Goal: Task Accomplishment & Management: Manage account settings

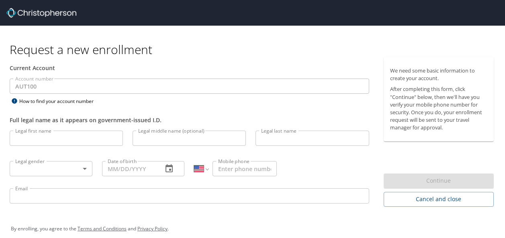
select select "US"
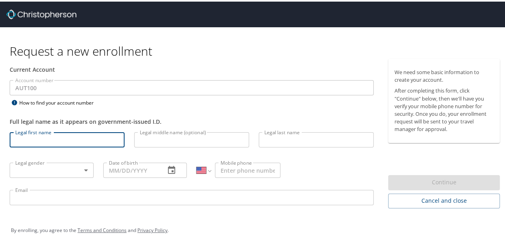
click at [65, 137] on input "Legal first name" at bounding box center [67, 138] width 115 height 15
type input "[PERSON_NAME]"
select select "MX"
type input "[EMAIL_ADDRESS][PERSON_NAME][DOMAIN_NAME]"
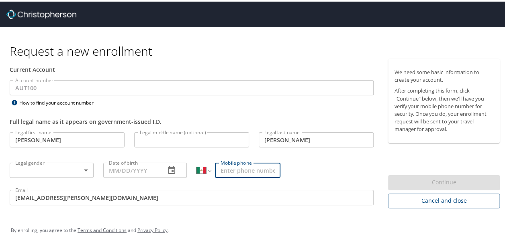
click at [83, 170] on body "Request a new enrollment Current Account Account number AUT100 Account number H…" at bounding box center [255, 119] width 511 height 238
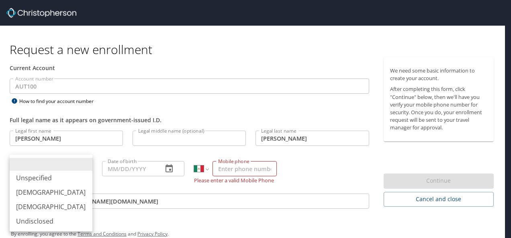
click at [28, 194] on li "Male" at bounding box center [51, 192] width 83 height 14
type input "Male"
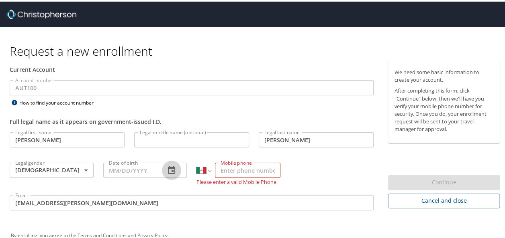
click at [171, 170] on icon "button" at bounding box center [172, 169] width 10 height 10
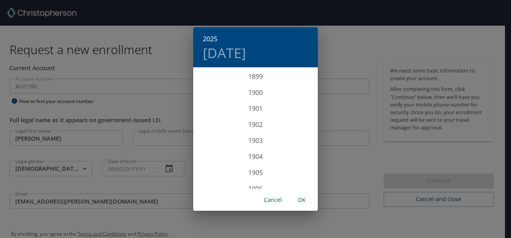
scroll to position [1975, 0]
click at [135, 167] on div "2025 Thu, Oct 9 1899 1900 1901 1902 1903 1904 1905 1906 1907 1908 1909 1910 191…" at bounding box center [255, 119] width 511 height 238
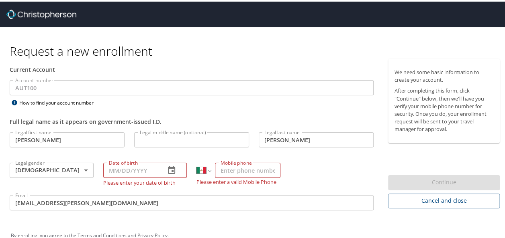
click at [135, 167] on input "Date of birth" at bounding box center [131, 168] width 56 height 15
click at [169, 168] on icon "button" at bounding box center [172, 169] width 10 height 10
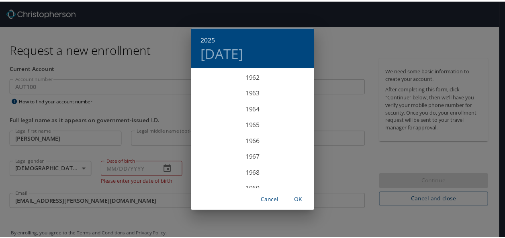
scroll to position [1052, 0]
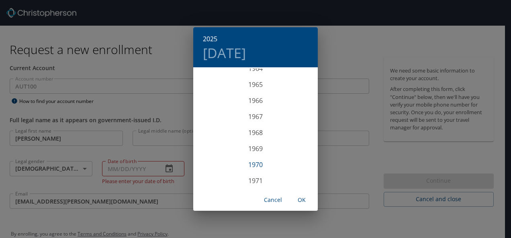
click at [254, 163] on div "1970" at bounding box center [255, 165] width 124 height 16
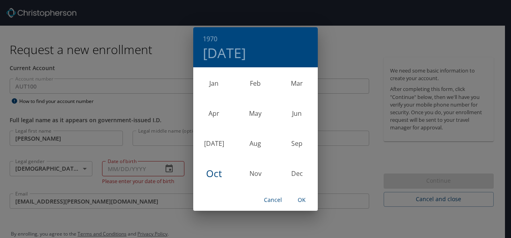
click at [218, 173] on div "Oct" at bounding box center [213, 174] width 41 height 30
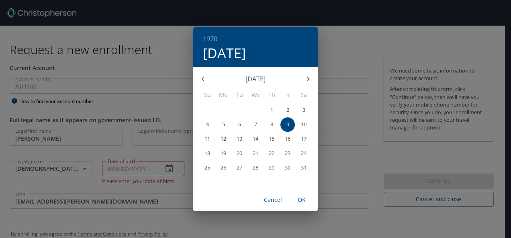
click at [210, 127] on span "4" at bounding box center [207, 124] width 14 height 5
click at [302, 201] on span "OK" at bounding box center [301, 200] width 19 height 10
type input "10/04/1970"
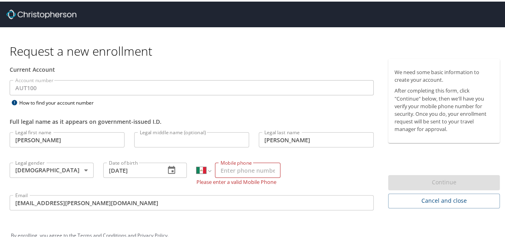
click at [243, 171] on input "Mobile phone" at bounding box center [247, 168] width 65 height 15
click at [233, 170] on input "52 66641084197" at bounding box center [247, 168] width 65 height 15
click at [271, 168] on input "52 664 108 4197" at bounding box center [247, 168] width 65 height 15
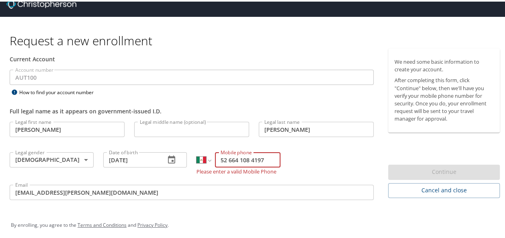
scroll to position [14, 0]
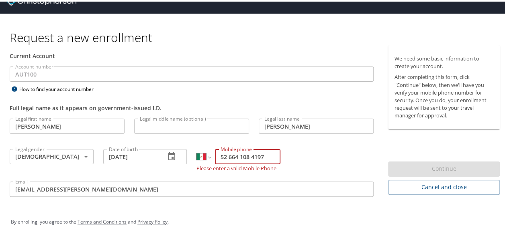
type input "52 664 108 4197"
click at [442, 169] on div "Continue" at bounding box center [444, 168] width 112 height 16
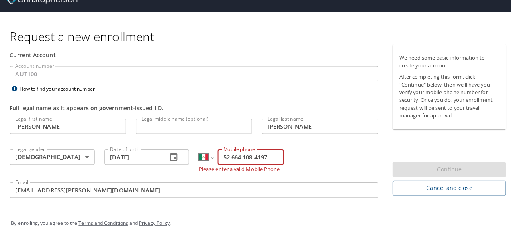
scroll to position [8, 0]
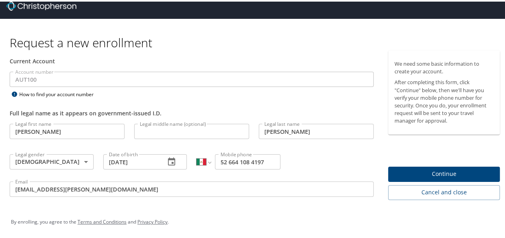
click at [442, 172] on span "Continue" at bounding box center [443, 173] width 99 height 10
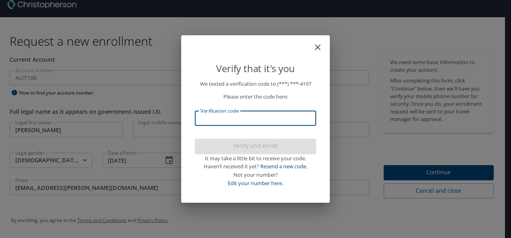
click at [255, 121] on input "Verification code" at bounding box center [255, 118] width 121 height 15
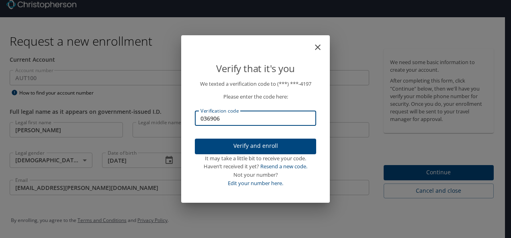
type input "036906"
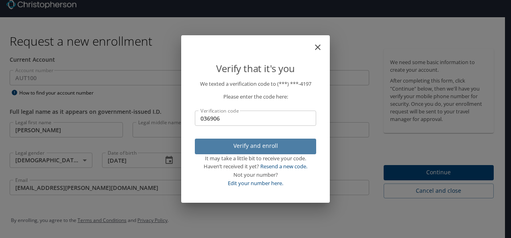
click at [259, 147] on span "Verify and enroll" at bounding box center [255, 146] width 108 height 10
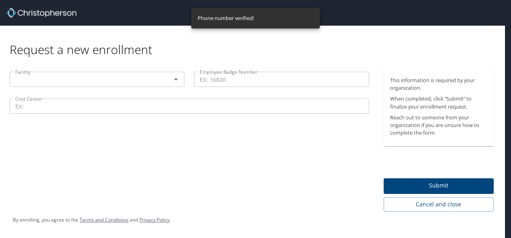
scroll to position [0, 0]
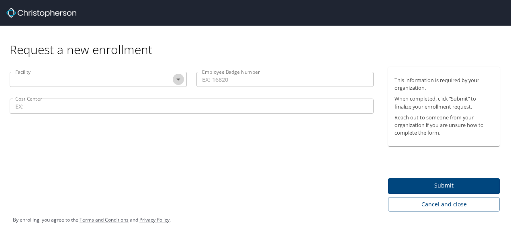
click at [179, 79] on icon "Open" at bounding box center [178, 80] width 10 height 10
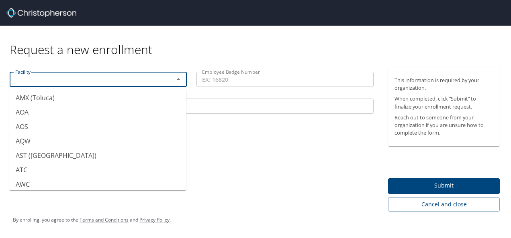
scroll to position [120, 0]
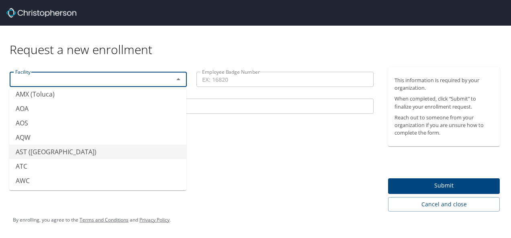
click at [23, 153] on li "AST ([GEOGRAPHIC_DATA])" at bounding box center [97, 152] width 177 height 14
type input "AST ([GEOGRAPHIC_DATA])"
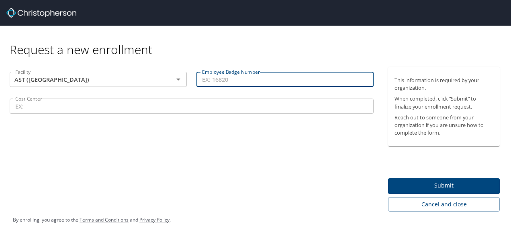
click at [240, 80] on input "Employee Badge Number" at bounding box center [284, 79] width 177 height 15
type input "1"
type input "343118"
click at [58, 107] on input "Cost Center" at bounding box center [192, 106] width 364 height 15
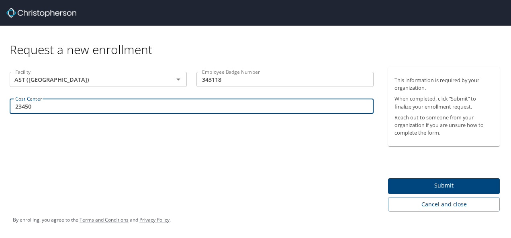
type input "23450"
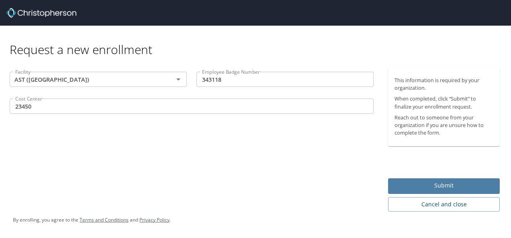
click at [442, 187] on span "Submit" at bounding box center [443, 186] width 99 height 10
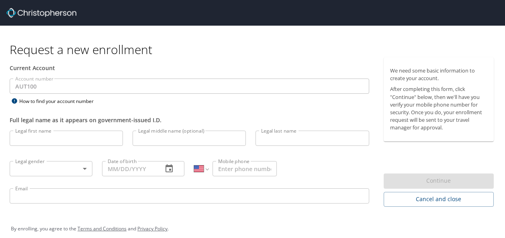
select select "US"
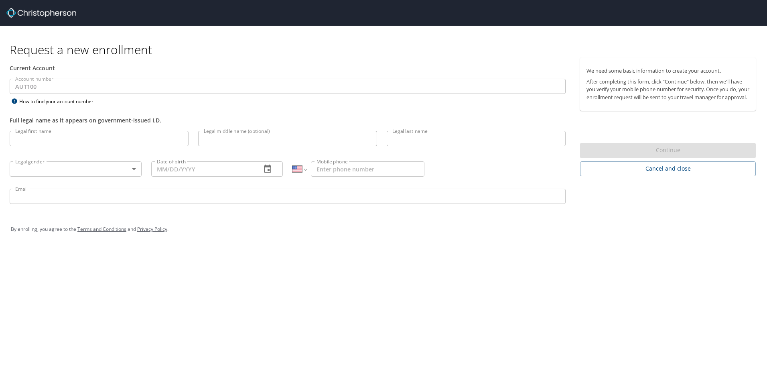
click at [99, 141] on input "Legal first name" at bounding box center [99, 138] width 179 height 15
type input "Francisco"
type input "Almendarez"
select select "MX"
type input "francisco.almendarez@autoliv.com"
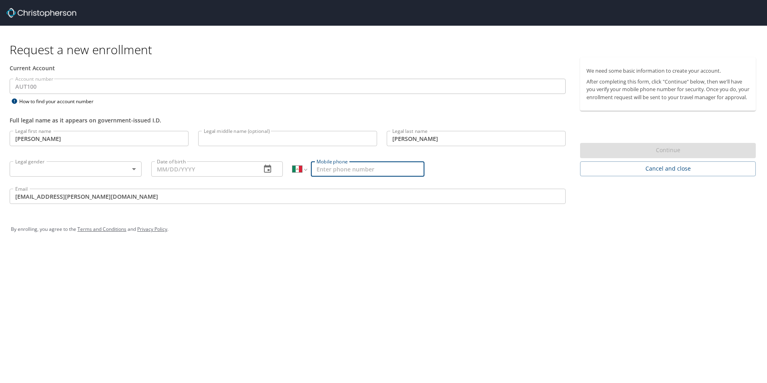
click at [95, 171] on body "Request a new enrollment Current Account Account number AUT100 Account number H…" at bounding box center [383, 191] width 767 height 383
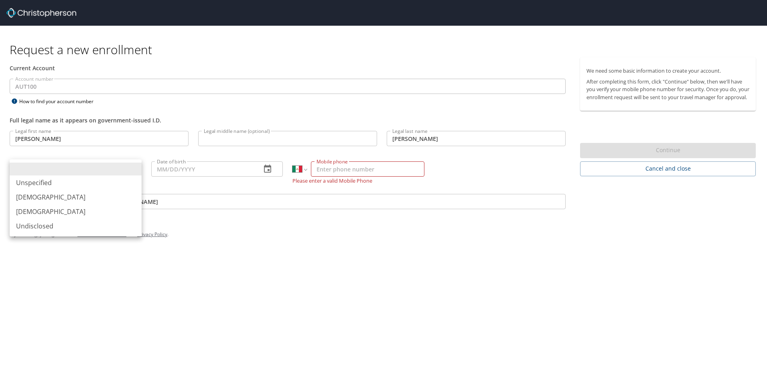
click at [27, 199] on li "Male" at bounding box center [76, 197] width 132 height 14
type input "[DEMOGRAPHIC_DATA]"
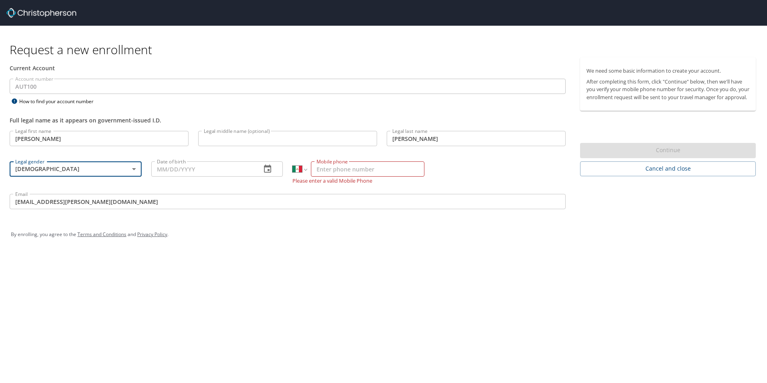
click at [269, 166] on icon "button" at bounding box center [267, 169] width 7 height 8
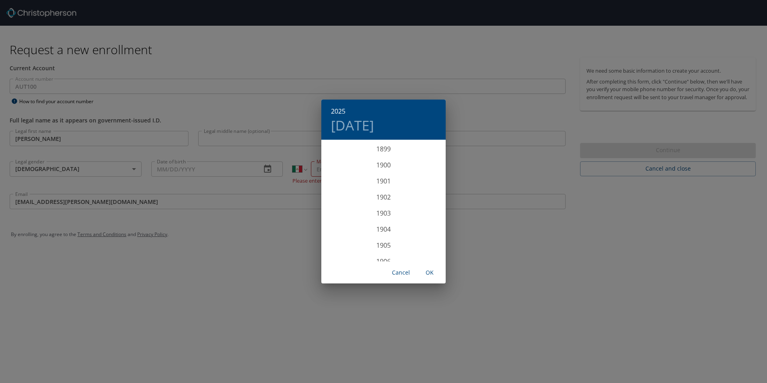
scroll to position [1975, 0]
click at [360, 124] on h4 "Thu, Oct 9" at bounding box center [352, 125] width 43 height 17
click at [332, 151] on icon "button" at bounding box center [331, 152] width 10 height 10
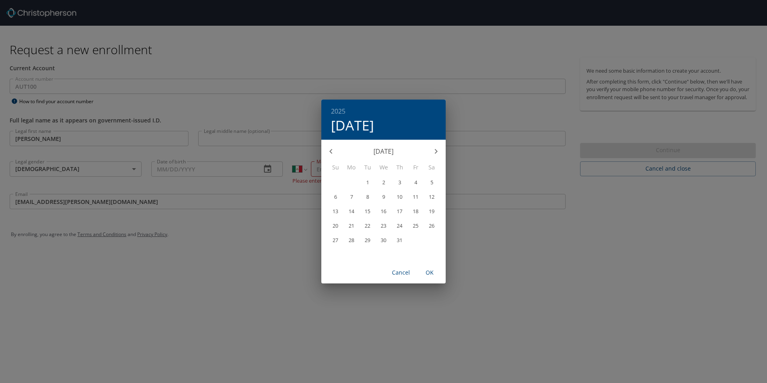
click at [332, 151] on icon "button" at bounding box center [331, 152] width 10 height 10
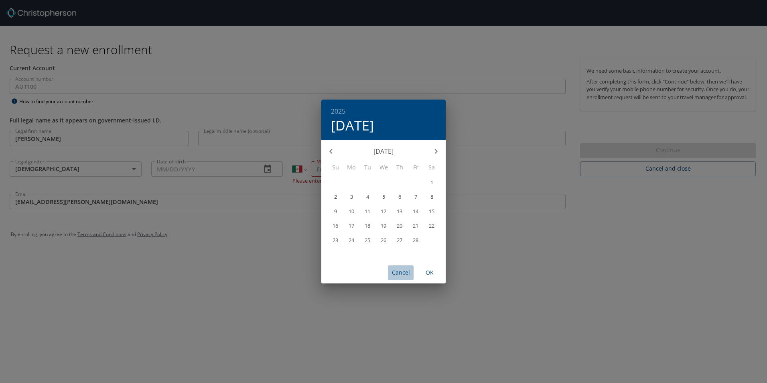
click at [405, 238] on span "Cancel" at bounding box center [400, 273] width 19 height 10
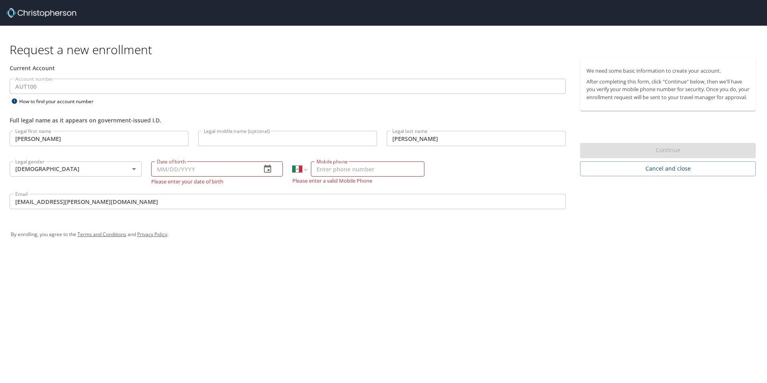
click at [267, 169] on icon "button" at bounding box center [268, 169] width 10 height 10
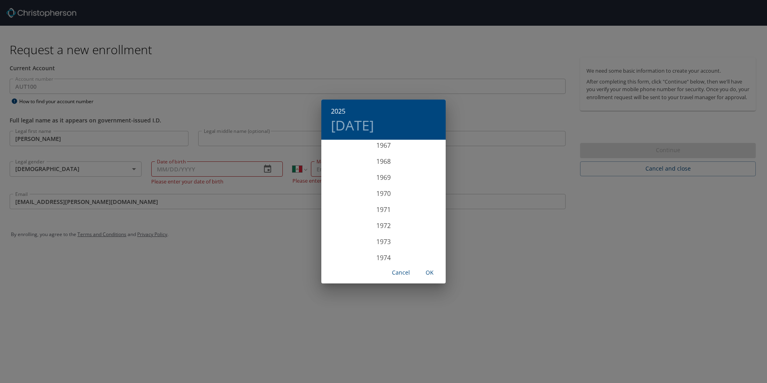
scroll to position [1092, 0]
click at [382, 199] on div "1970" at bounding box center [384, 197] width 124 height 16
click at [338, 126] on h4 "Fri, Oct 9" at bounding box center [352, 125] width 43 height 17
click at [334, 198] on span "4" at bounding box center [335, 196] width 14 height 5
click at [432, 238] on span "OK" at bounding box center [429, 273] width 19 height 10
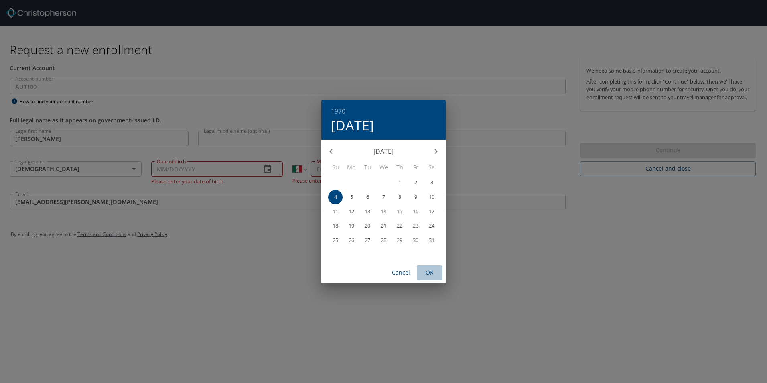
type input "10/04/1970"
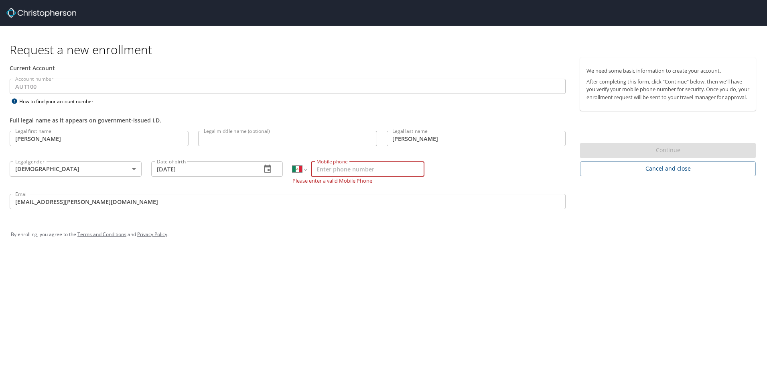
click at [338, 171] on input "Mobile phone" at bounding box center [368, 168] width 114 height 15
type input "52 664 108 4197"
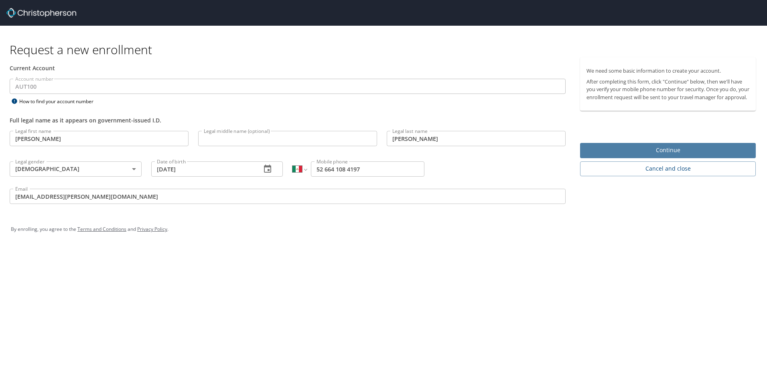
click at [504, 155] on span "Continue" at bounding box center [668, 150] width 163 height 10
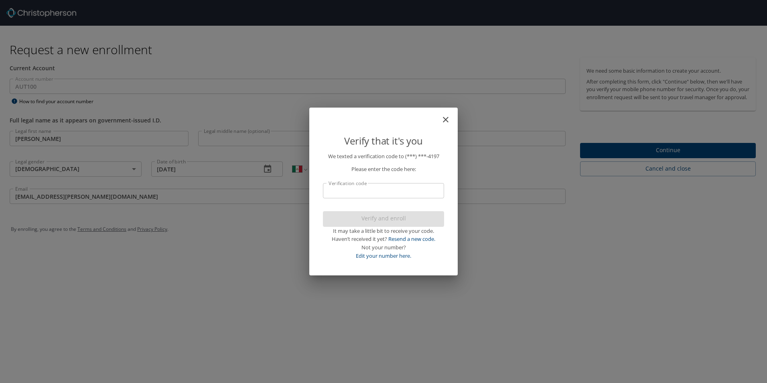
click at [350, 193] on input "Verification code" at bounding box center [383, 190] width 121 height 15
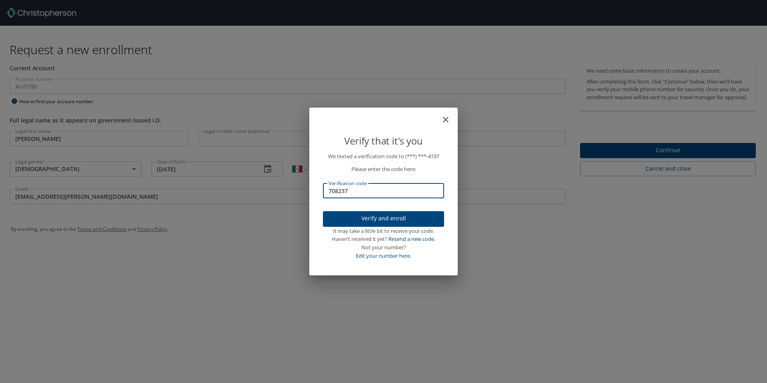
type input "708237"
click at [389, 221] on span "Verify and enroll" at bounding box center [384, 219] width 108 height 10
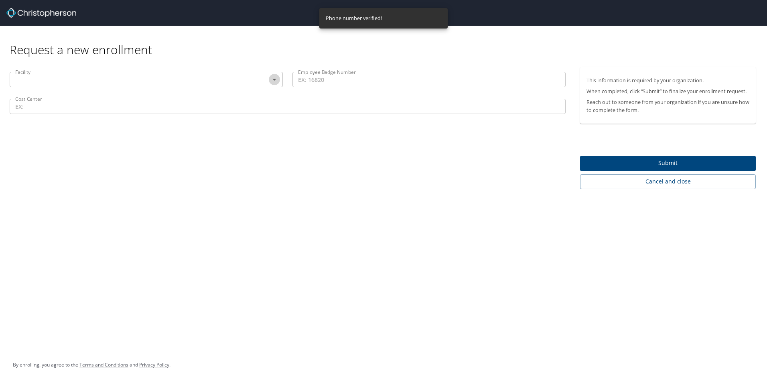
click at [276, 81] on icon "Open" at bounding box center [275, 80] width 10 height 10
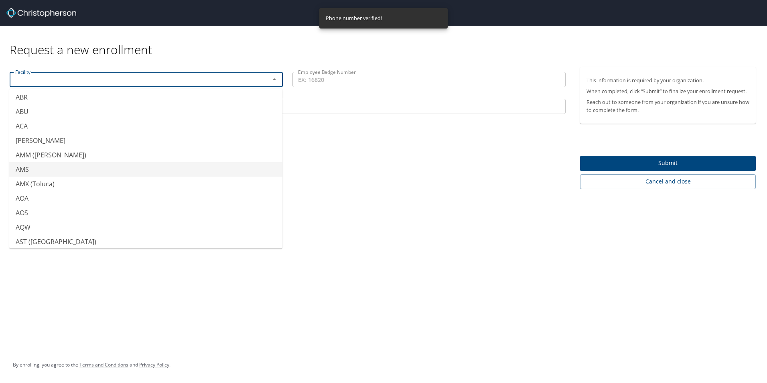
scroll to position [40, 0]
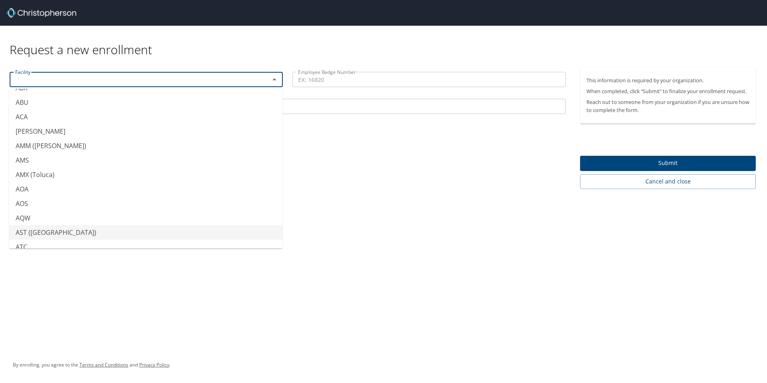
click at [32, 231] on li "AST ([GEOGRAPHIC_DATA])" at bounding box center [145, 232] width 273 height 14
type input "AST ([GEOGRAPHIC_DATA])"
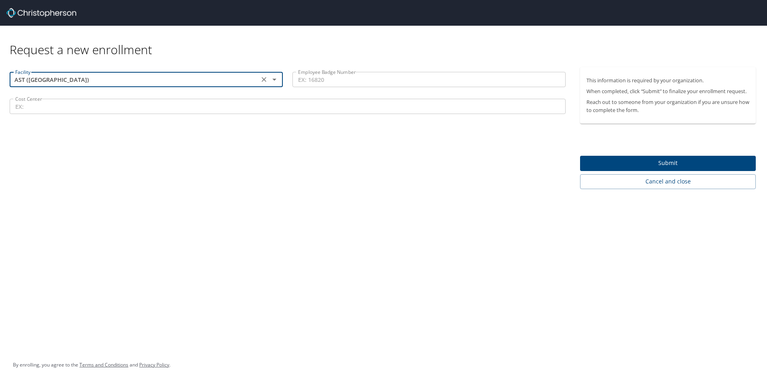
click at [372, 82] on input "Employee Badge Number" at bounding box center [429, 79] width 273 height 15
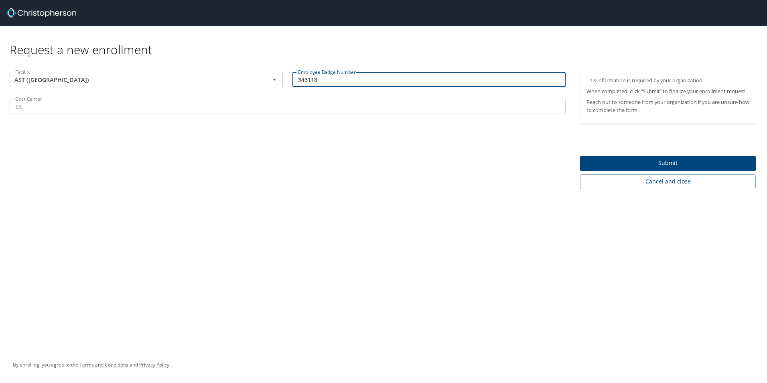
type input "343118"
click at [31, 110] on input "Cost Center" at bounding box center [288, 106] width 556 height 15
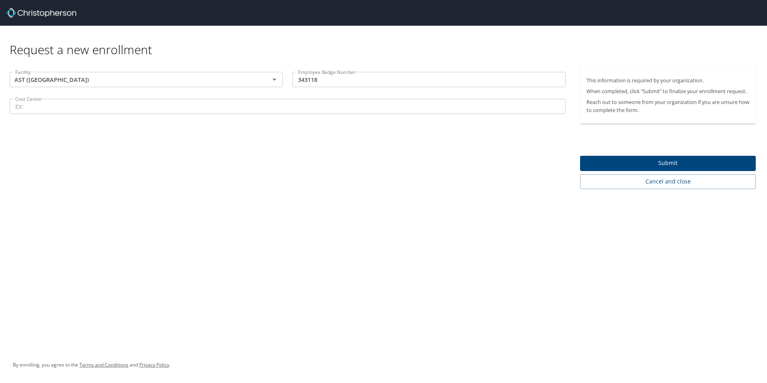
click at [27, 107] on input "Cost Center" at bounding box center [288, 106] width 556 height 15
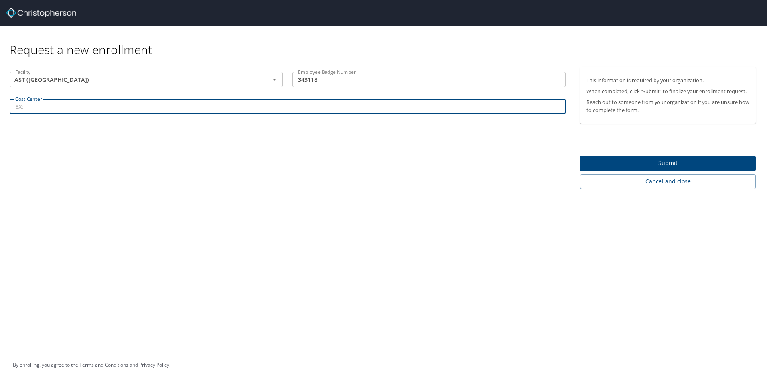
paste input "PRODUCT LAUNCH EXEMPT AMCM02 (AMS) (MX_452101)"
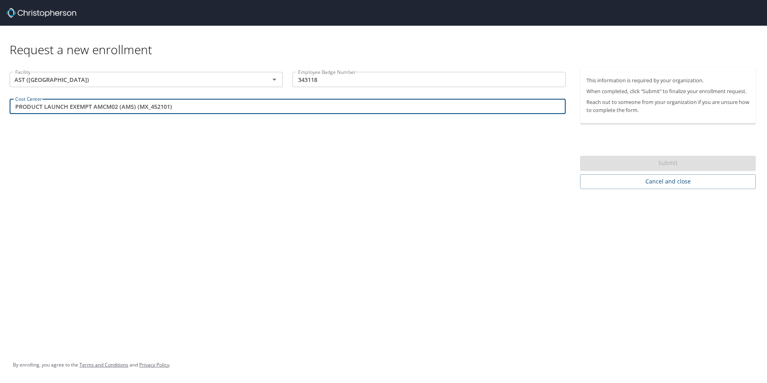
click at [257, 141] on div "Facility AST (Tijuana) Facility Employee Badge Number 343118 Employee Badge Num…" at bounding box center [288, 128] width 576 height 122
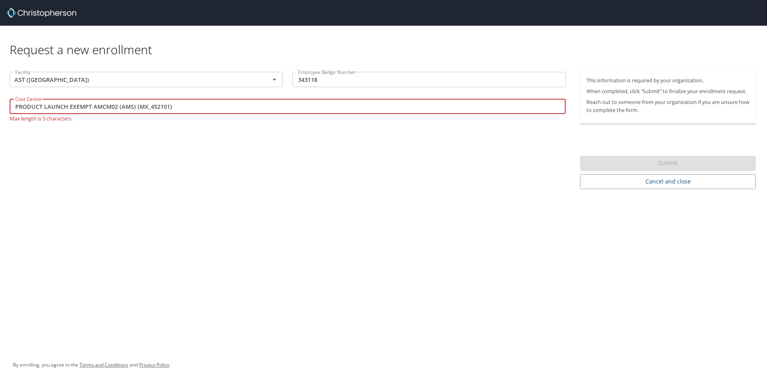
drag, startPoint x: 151, startPoint y: 107, endPoint x: 3, endPoint y: 108, distance: 147.7
click at [3, 108] on div "Facility AST (Tijuana) Facility Employee Badge Number 343118 Employee Badge Num…" at bounding box center [288, 128] width 576 height 122
click at [38, 108] on input "452101)" at bounding box center [288, 106] width 556 height 15
drag, startPoint x: 41, startPoint y: 104, endPoint x: -32, endPoint y: 106, distance: 73.5
click at [0, 106] on html "Request a new enrollment Facility AST (Tijuana) Facility Employee Badge Number …" at bounding box center [383, 191] width 767 height 383
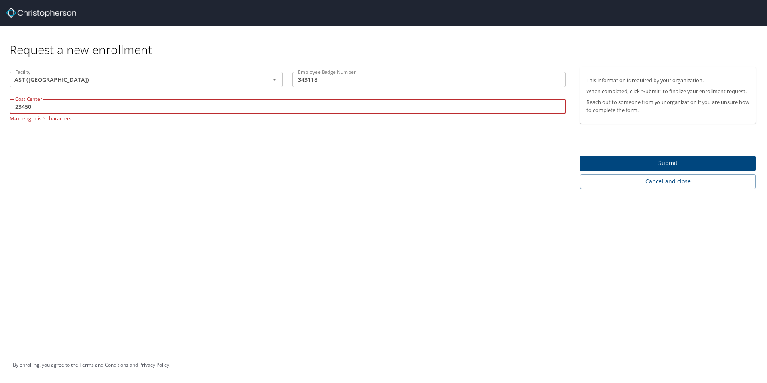
type input "23450"
click at [504, 164] on span "Submit" at bounding box center [668, 163] width 163 height 10
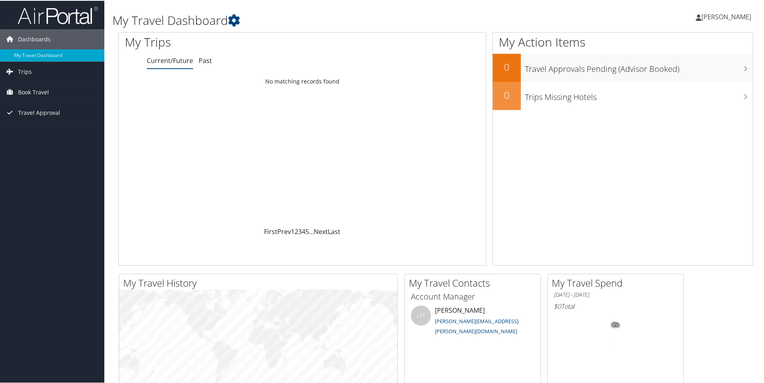
click at [739, 18] on span "[PERSON_NAME]" at bounding box center [727, 16] width 50 height 9
click at [687, 72] on link "View Travel Profile" at bounding box center [706, 72] width 90 height 14
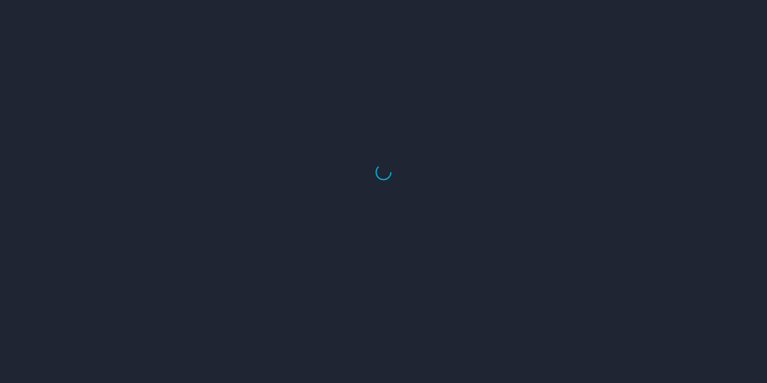
select select "US"
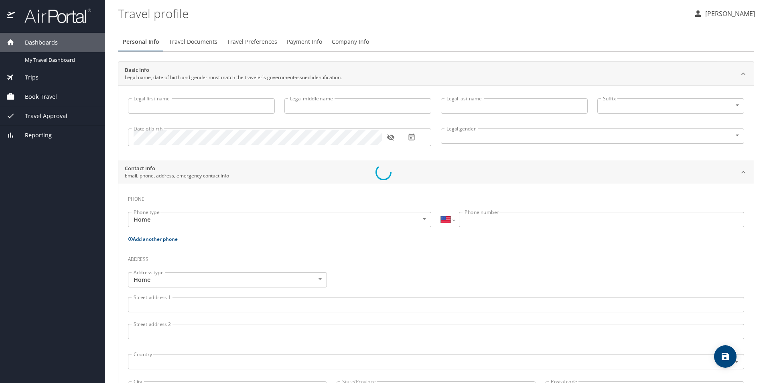
type input "[PERSON_NAME]"
type input "[DEMOGRAPHIC_DATA]"
select select "MX"
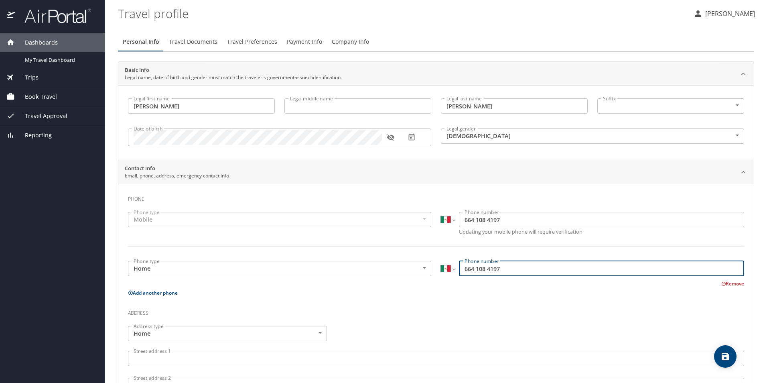
click at [499, 268] on input "664 108 4197" at bounding box center [601, 268] width 285 height 15
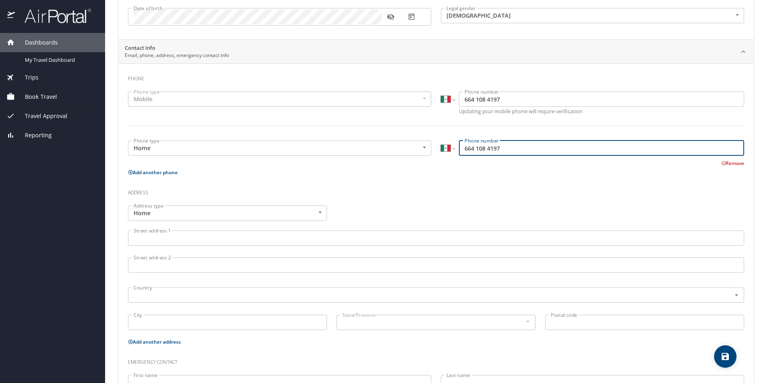
scroll to position [161, 0]
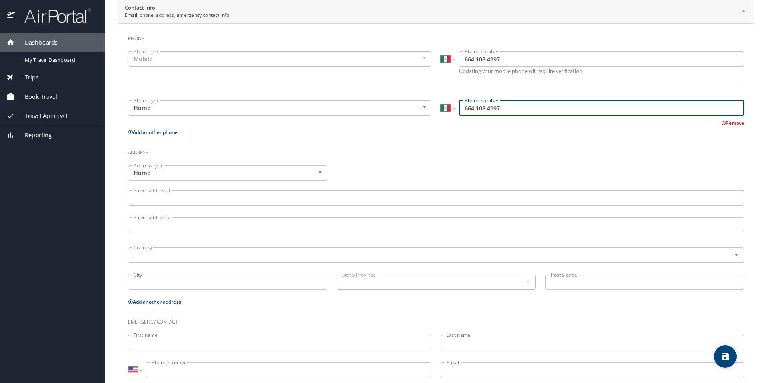
click at [188, 201] on input "Street address 1" at bounding box center [436, 197] width 617 height 15
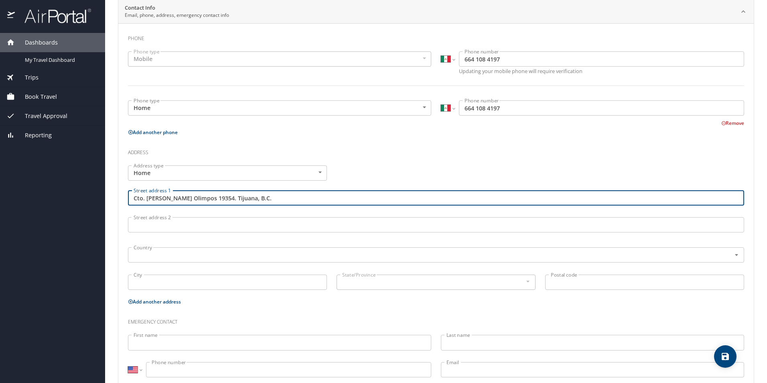
drag, startPoint x: 252, startPoint y: 196, endPoint x: 212, endPoint y: 196, distance: 40.1
click at [212, 196] on input "Cto. [PERSON_NAME] Olimpos 19354. Tijuana, B.C." at bounding box center [436, 197] width 617 height 15
type input "Cto. [PERSON_NAME] Olimpos 19354."
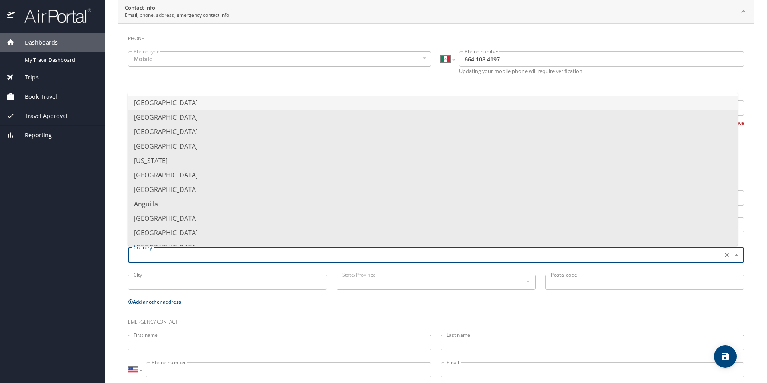
click at [157, 252] on input "text" at bounding box center [424, 255] width 588 height 10
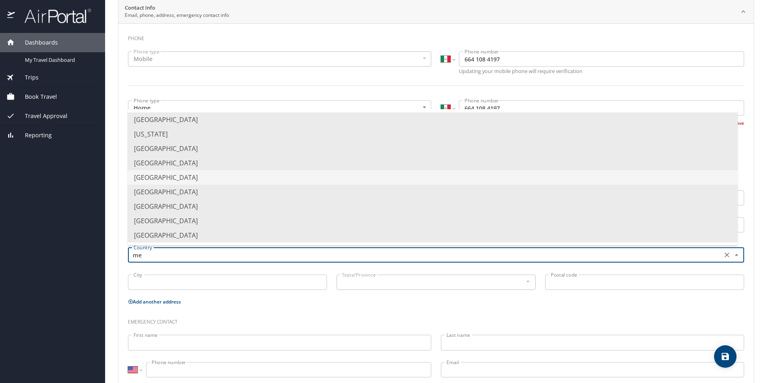
click at [147, 180] on li "Mexico" at bounding box center [433, 177] width 611 height 14
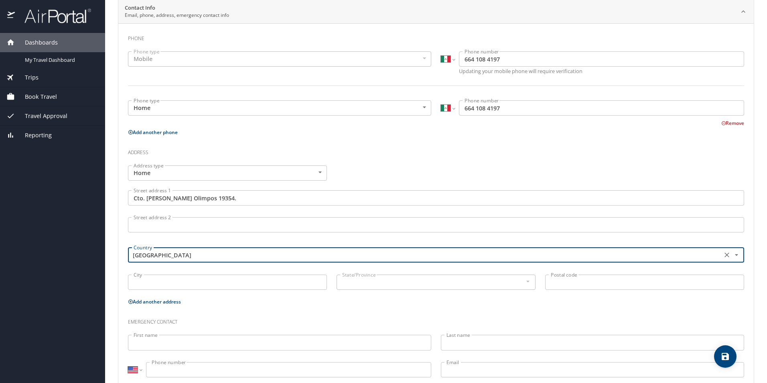
type input "[GEOGRAPHIC_DATA]"
click at [168, 282] on input "City" at bounding box center [227, 282] width 199 height 15
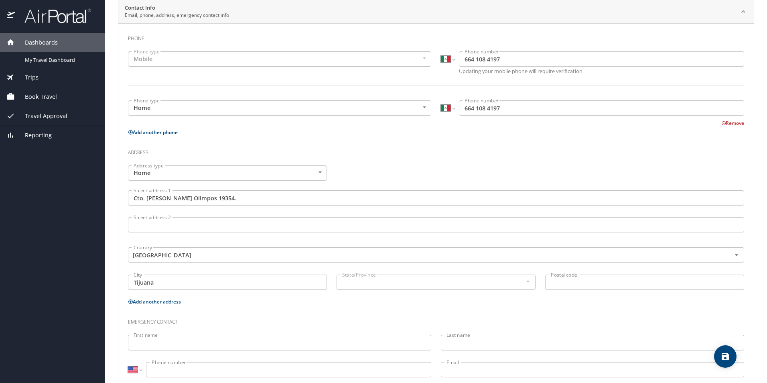
click at [165, 279] on input "Tijuana" at bounding box center [227, 282] width 199 height 15
click at [183, 281] on input "Tijuana" at bounding box center [227, 282] width 199 height 15
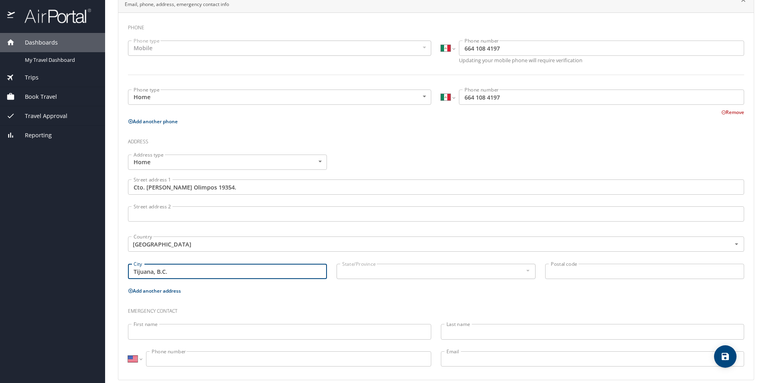
scroll to position [181, 0]
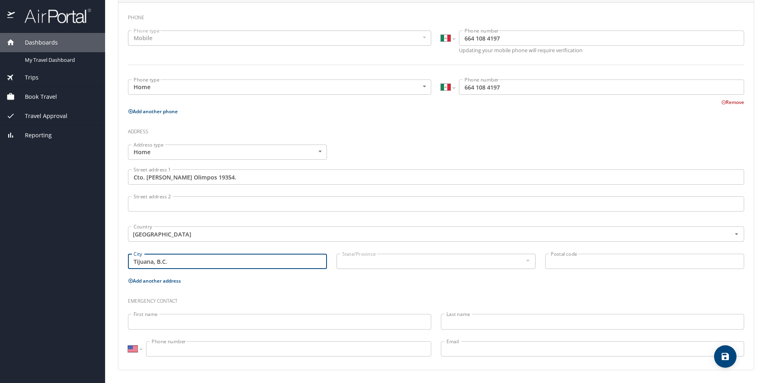
type input "Tijuana, B.C."
click at [207, 326] on input "First name" at bounding box center [279, 321] width 303 height 15
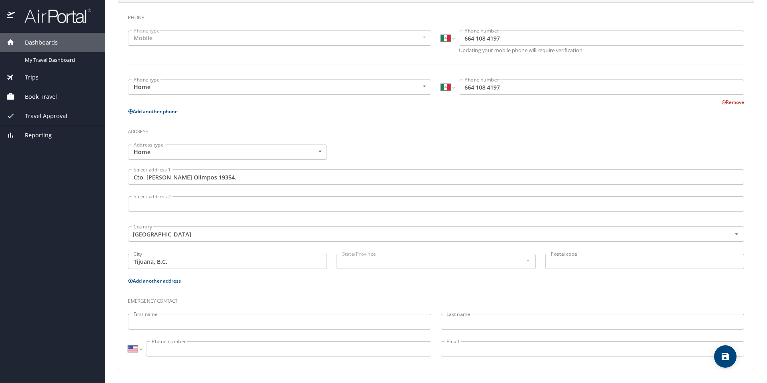
click at [724, 103] on button "Remove" at bounding box center [733, 102] width 23 height 7
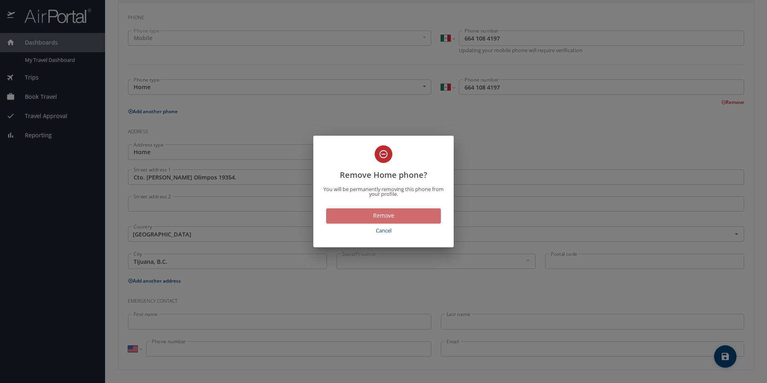
click at [378, 216] on span "Remove" at bounding box center [384, 216] width 102 height 10
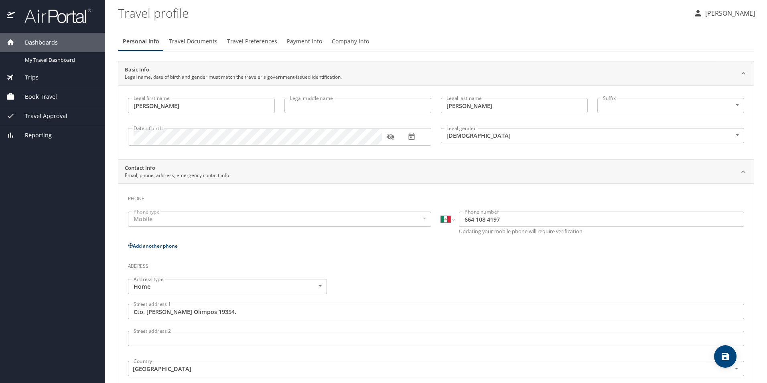
scroll to position [0, 0]
click at [195, 41] on span "Travel Documents" at bounding box center [193, 42] width 49 height 10
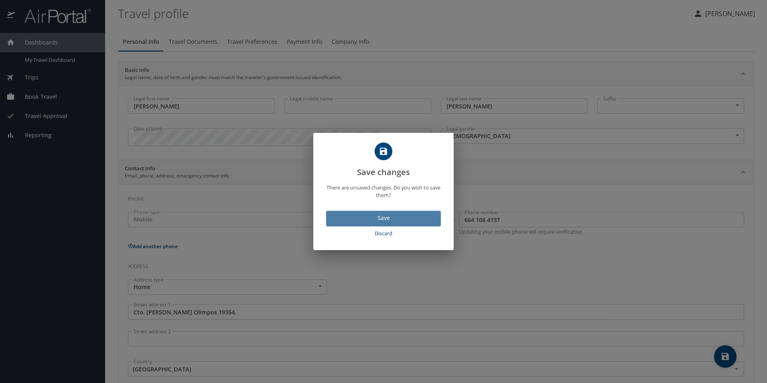
click at [376, 218] on span "Save" at bounding box center [384, 218] width 102 height 10
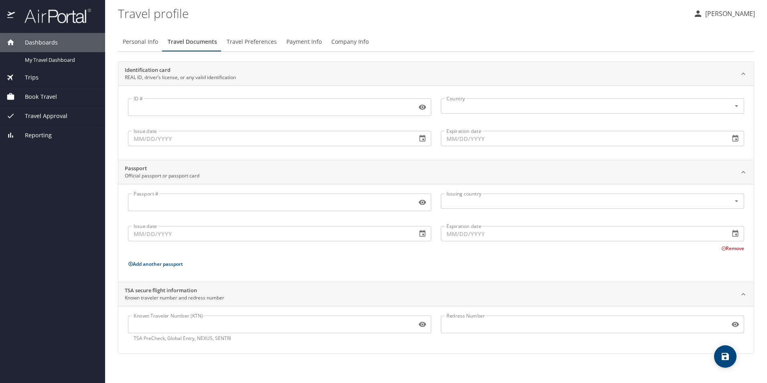
click at [252, 41] on span "Travel Preferences" at bounding box center [252, 42] width 50 height 10
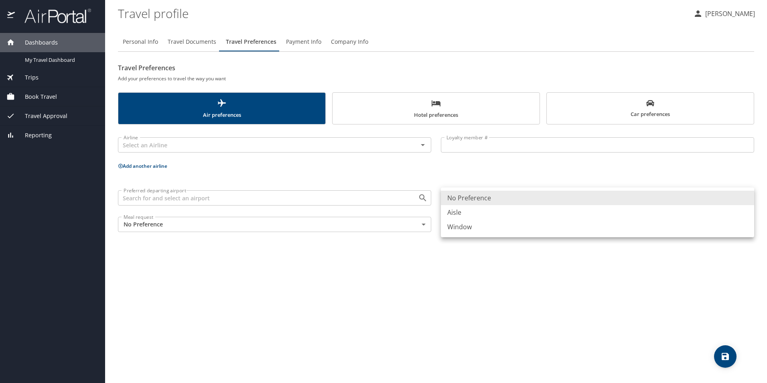
click at [746, 199] on body "Dashboards My Travel Dashboard Trips Current / Future Trips Past Trips Trips Mi…" at bounding box center [383, 191] width 767 height 383
click at [462, 214] on li "Aisle" at bounding box center [597, 212] width 313 height 14
type input "Aisle"
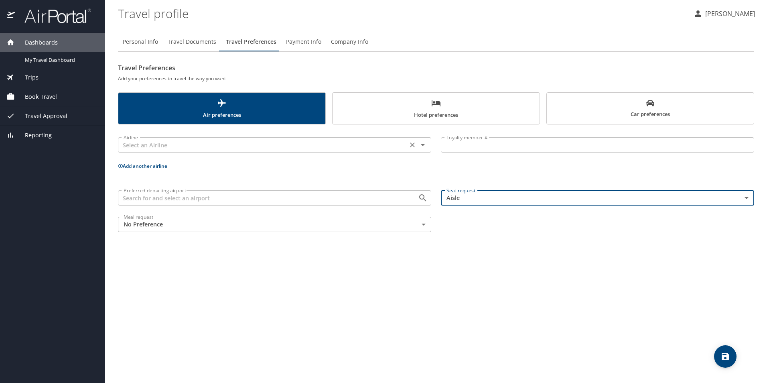
click at [423, 147] on icon "Open" at bounding box center [423, 145] width 10 height 10
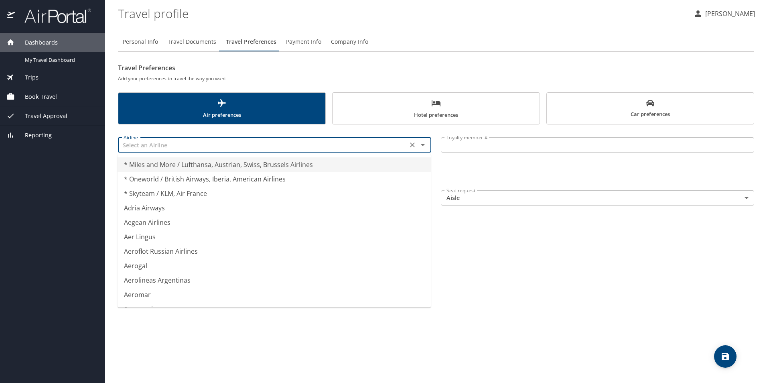
type input "* Miles and More / Lufthansa, Austrian, Swiss, Brussels Airlines"
click at [382, 130] on div "Airline * Miles and More / Lufthansa, Austrian, Swiss, Brussels Airlines Airline" at bounding box center [274, 145] width 323 height 32
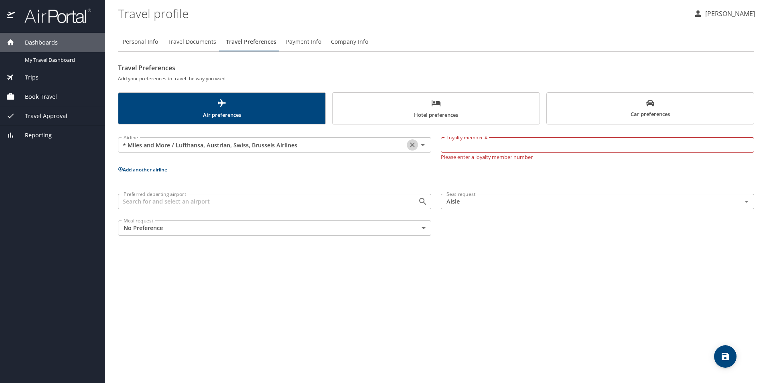
click at [411, 147] on icon "Clear" at bounding box center [413, 145] width 8 height 8
click at [308, 41] on span "Payment Info" at bounding box center [303, 42] width 35 height 10
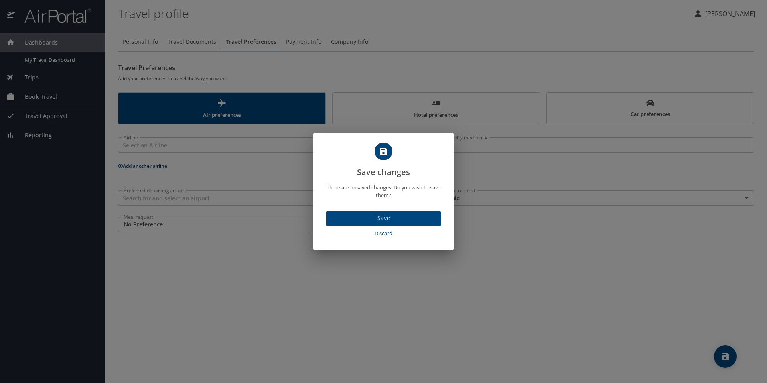
click at [372, 220] on span "Save" at bounding box center [384, 218] width 102 height 10
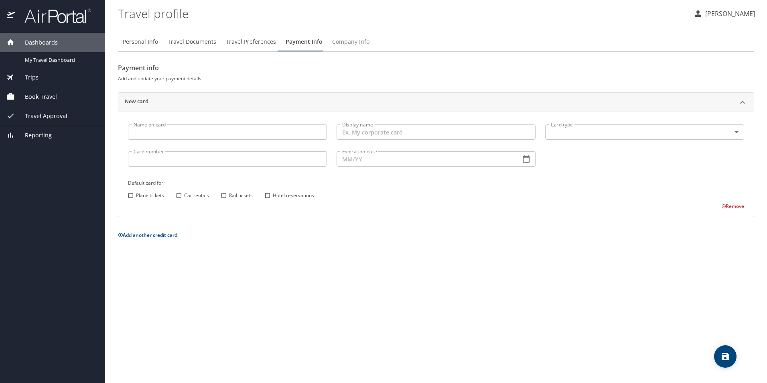
click at [348, 42] on span "Company Info" at bounding box center [350, 42] width 37 height 10
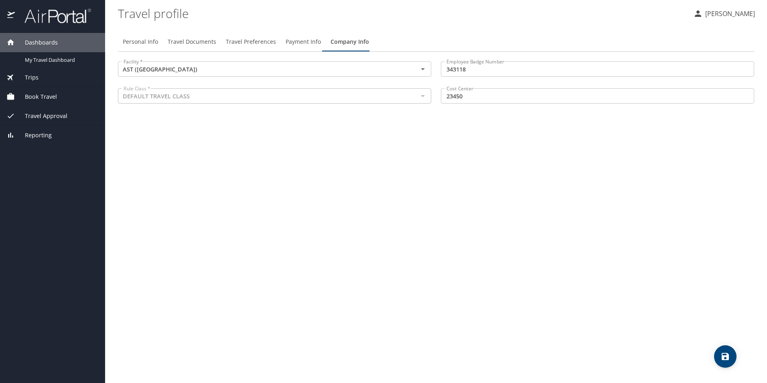
click at [728, 357] on icon "save" at bounding box center [725, 356] width 7 height 7
click at [45, 41] on span "Dashboards" at bounding box center [36, 42] width 43 height 9
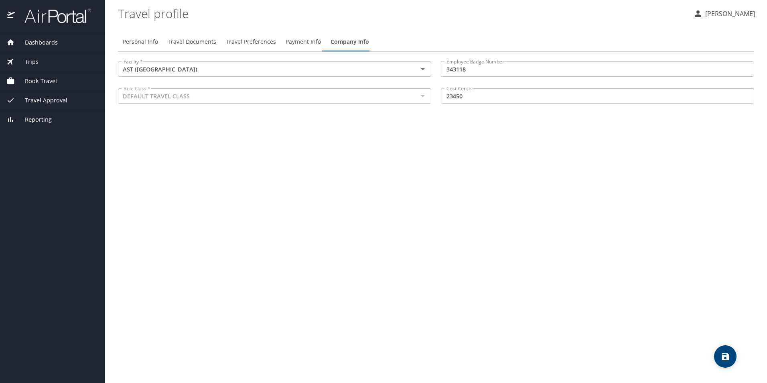
click at [34, 60] on span "Trips" at bounding box center [27, 61] width 24 height 9
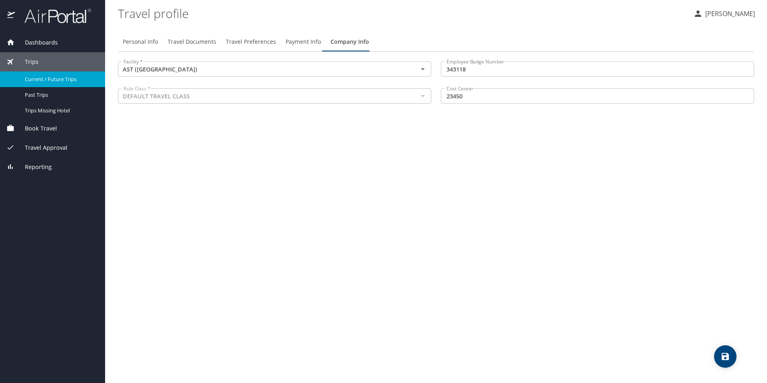
click at [44, 79] on span "Current / Future Trips" at bounding box center [60, 79] width 71 height 8
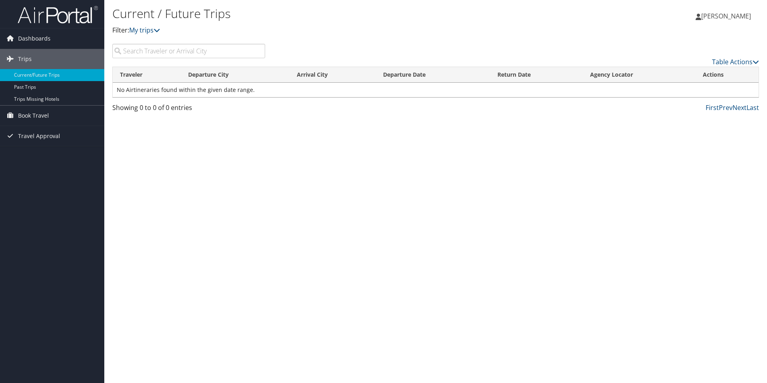
click at [712, 15] on span "[PERSON_NAME]" at bounding box center [727, 16] width 50 height 9
click at [696, 75] on link "View Travel Profile" at bounding box center [706, 72] width 90 height 14
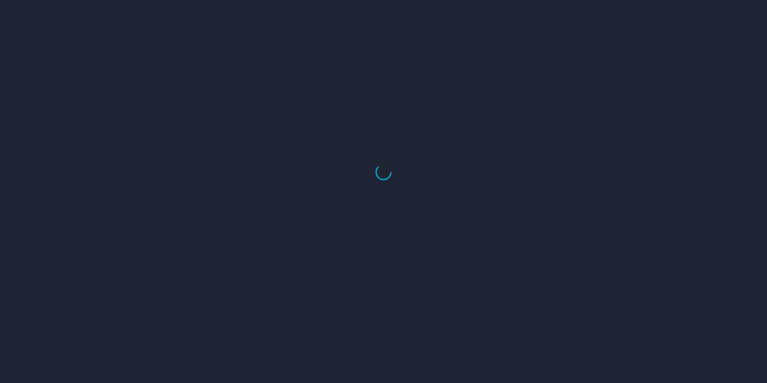
select select "US"
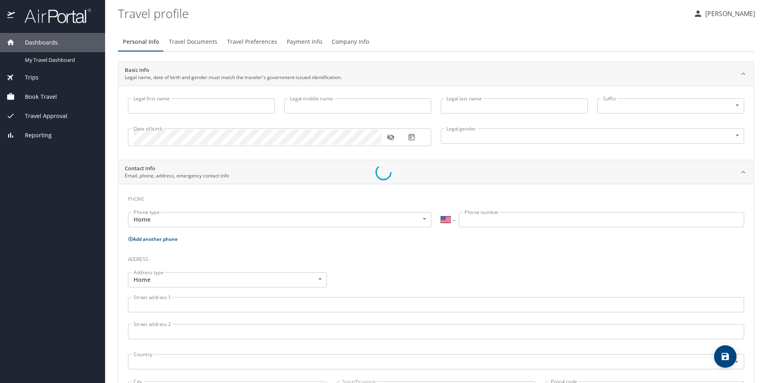
type input "[PERSON_NAME]"
type input "[DEMOGRAPHIC_DATA]"
select select "MX"
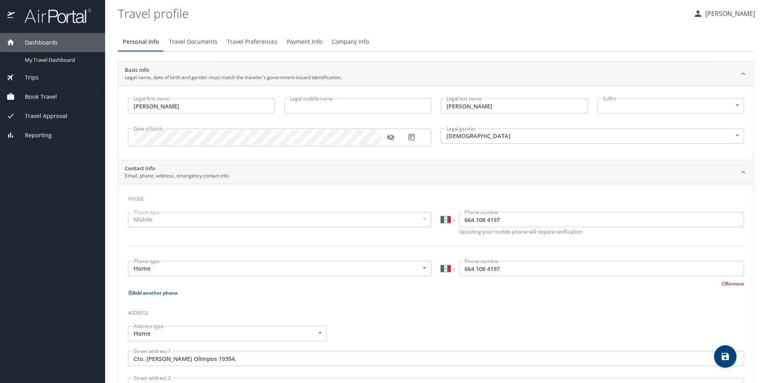
click at [197, 42] on span "Travel Documents" at bounding box center [193, 42] width 49 height 10
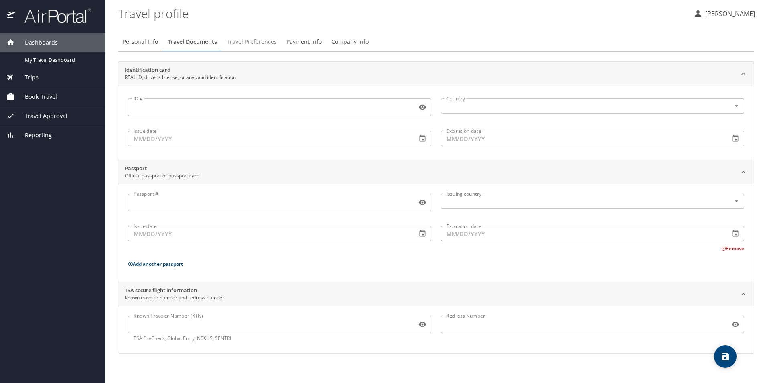
click at [249, 44] on span "Travel Preferences" at bounding box center [252, 42] width 50 height 10
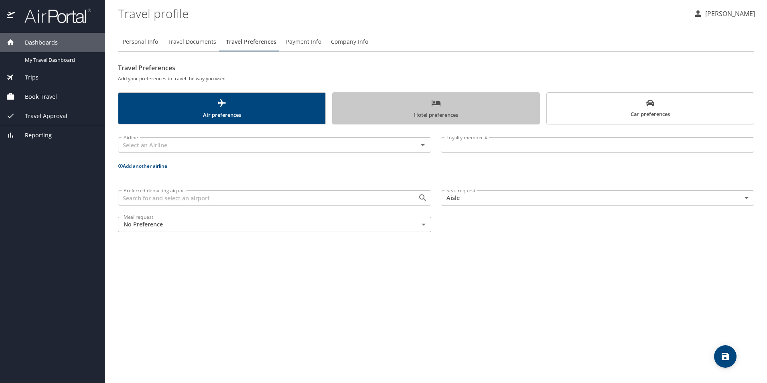
click at [441, 116] on span "Hotel preferences" at bounding box center [436, 108] width 197 height 21
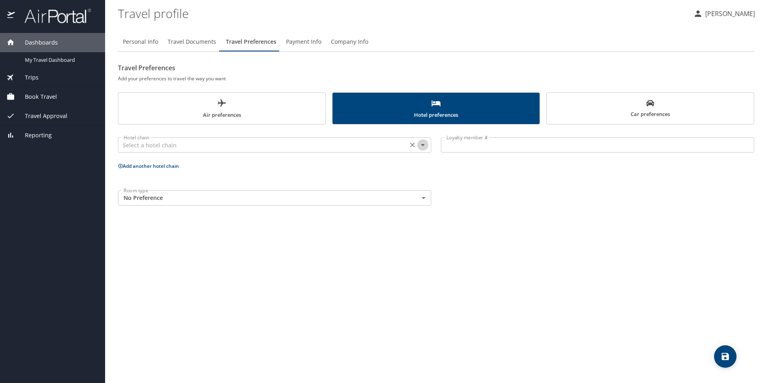
click at [422, 147] on icon "Open" at bounding box center [423, 145] width 10 height 10
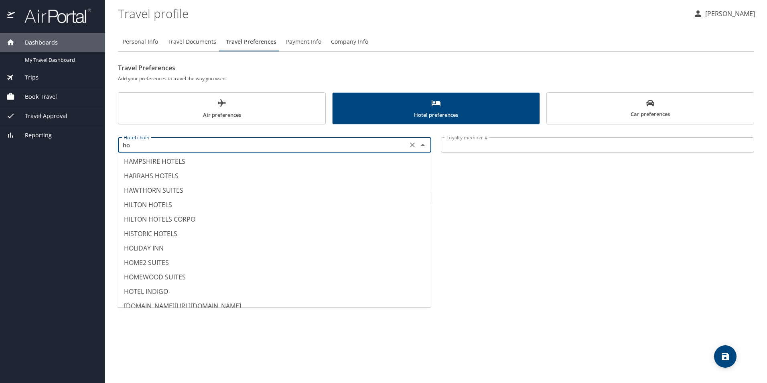
scroll to position [928, 0]
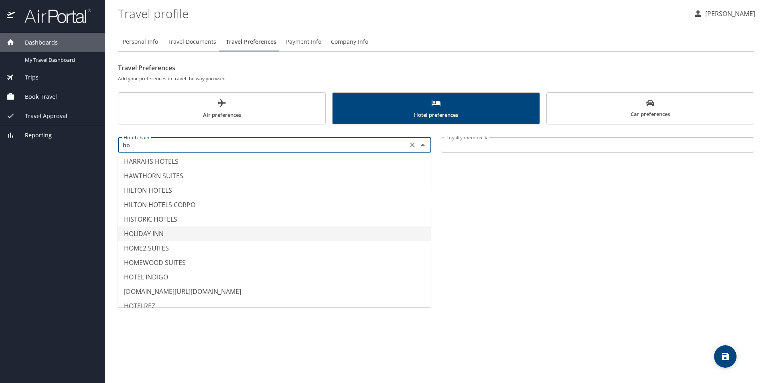
click at [147, 234] on li "HOLIDAY INN" at bounding box center [274, 233] width 313 height 14
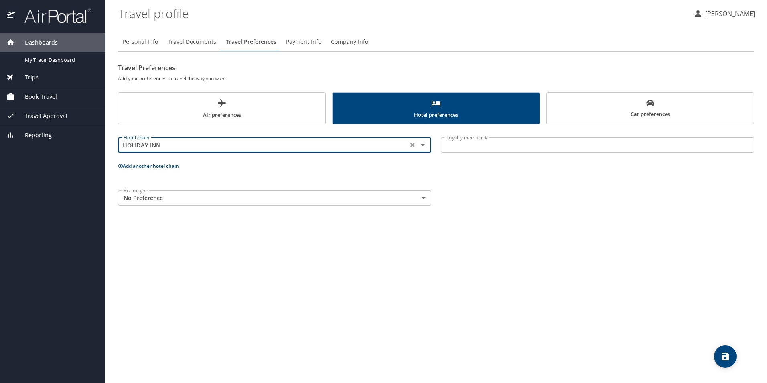
type input "HOLIDAY INN"
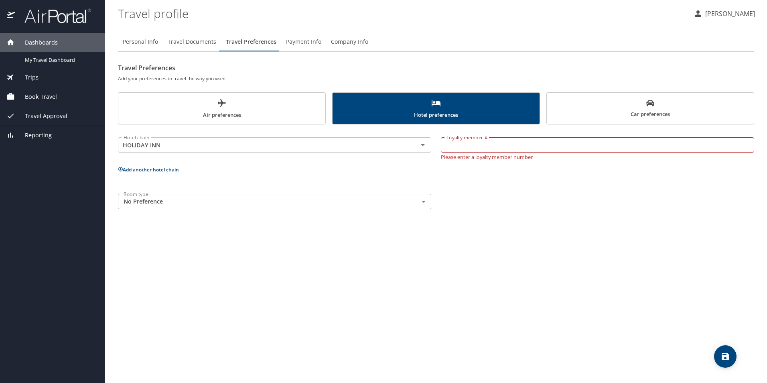
click at [493, 187] on div "Hotel chain HOLIDAY INN Hotel chain Loyalty member # Loyalty member # Please en…" at bounding box center [436, 171] width 637 height 85
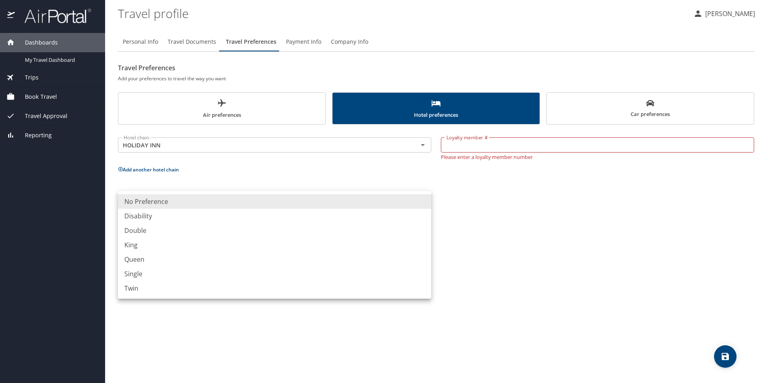
click at [425, 204] on body "Dashboards My Travel Dashboard Trips Current / Future Trips Past Trips Trips Mi…" at bounding box center [383, 191] width 767 height 383
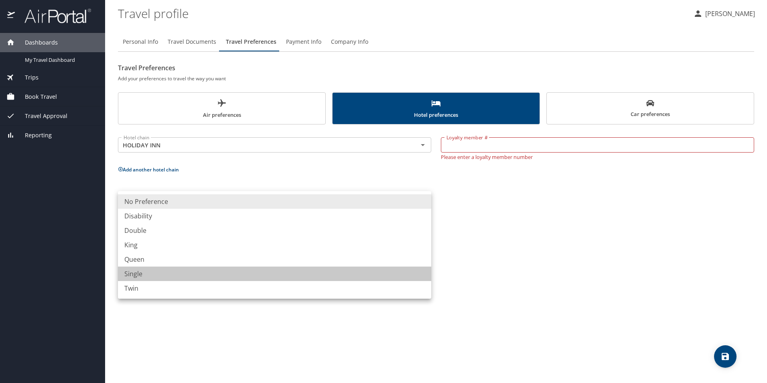
click at [138, 276] on li "Single" at bounding box center [274, 274] width 313 height 14
type input "Single"
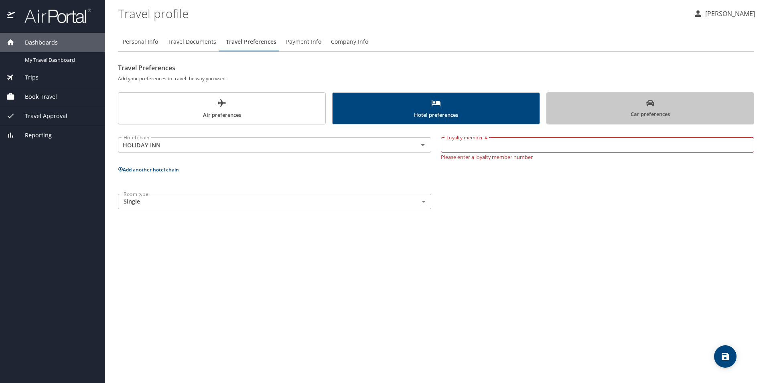
click at [651, 111] on span "Car preferences" at bounding box center [650, 109] width 197 height 20
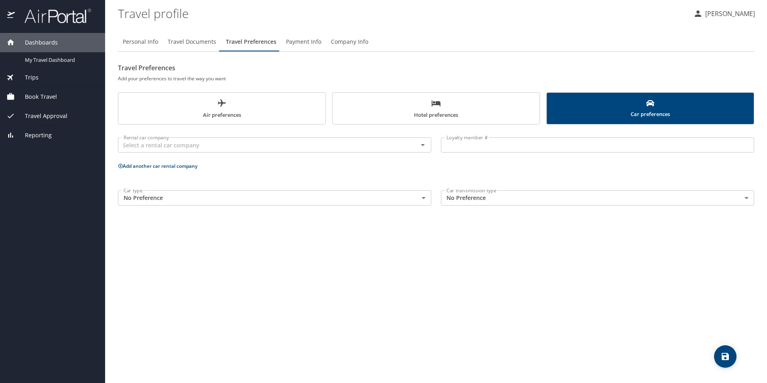
click at [728, 358] on icon "save" at bounding box center [725, 356] width 7 height 7
click at [431, 113] on span "Hotel preferences" at bounding box center [436, 108] width 197 height 21
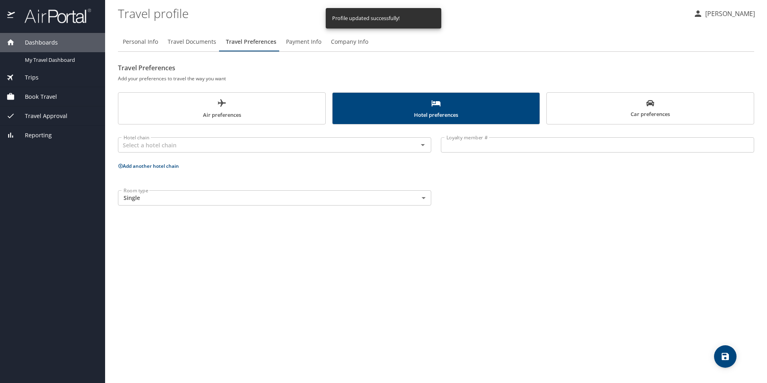
click at [240, 110] on span "Air preferences" at bounding box center [221, 108] width 197 height 21
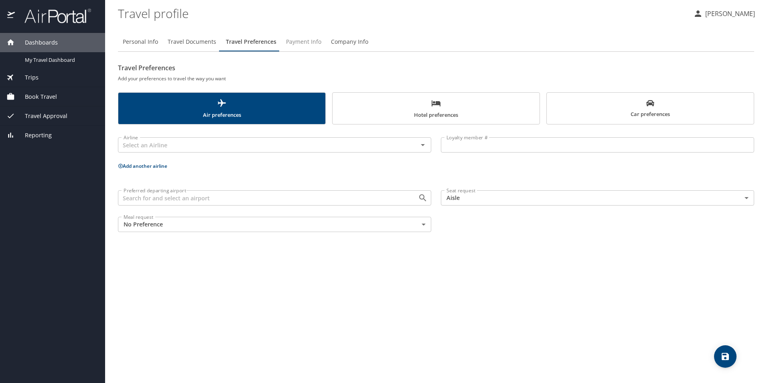
click at [309, 39] on span "Payment Info" at bounding box center [303, 42] width 35 height 10
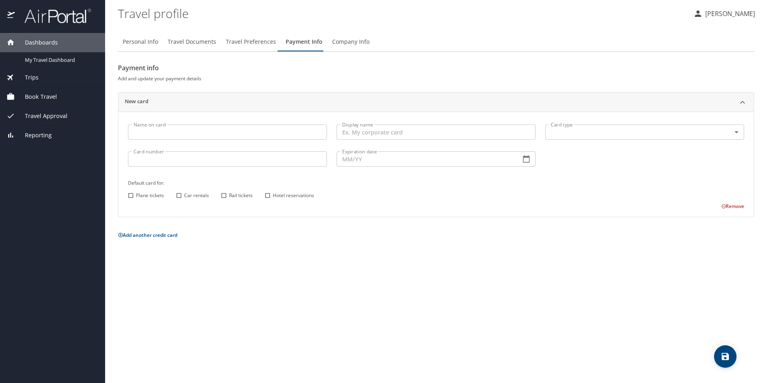
click at [147, 43] on span "Personal Info" at bounding box center [140, 42] width 35 height 10
select select "MX"
select select "US"
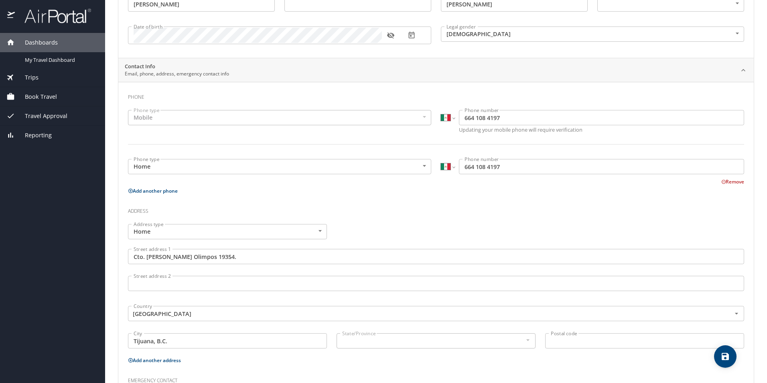
scroll to position [101, 0]
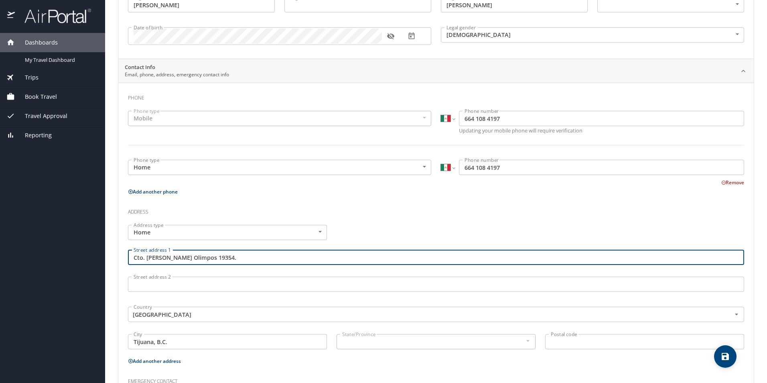
drag, startPoint x: 216, startPoint y: 259, endPoint x: 123, endPoint y: 259, distance: 93.1
click at [123, 259] on div "Phone Phone type Mobile Mobile Phone type International [GEOGRAPHIC_DATA] [GEOG…" at bounding box center [436, 266] width 636 height 367
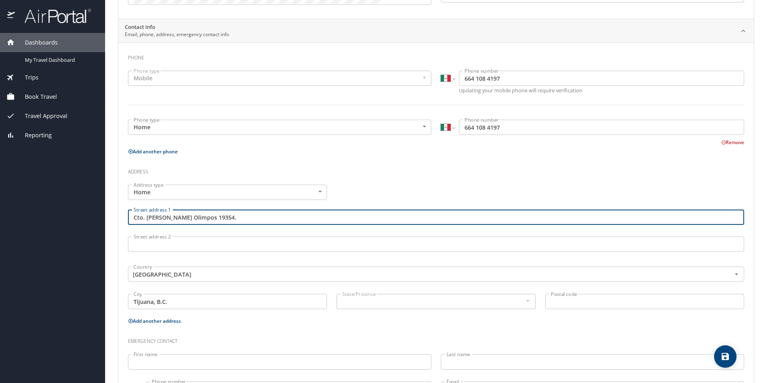
scroll to position [181, 0]
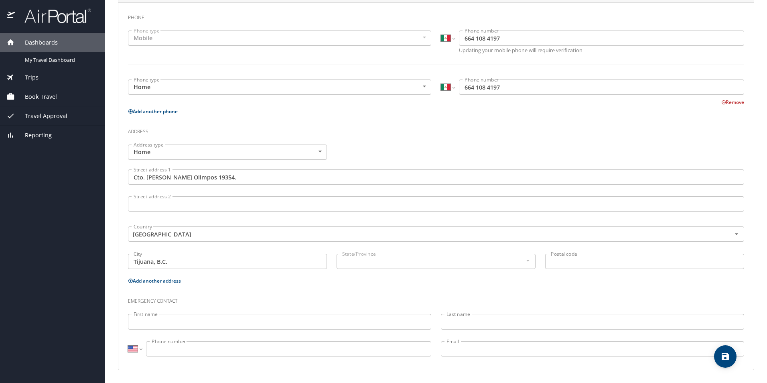
click at [374, 155] on div "Address type Home Home Address type Street address 1 Cto. [PERSON_NAME] Olimpos…" at bounding box center [436, 208] width 626 height 136
click at [320, 153] on body "Dashboards My Travel Dashboard Trips Current / Future Trips Past Trips Trips Mi…" at bounding box center [383, 191] width 767 height 383
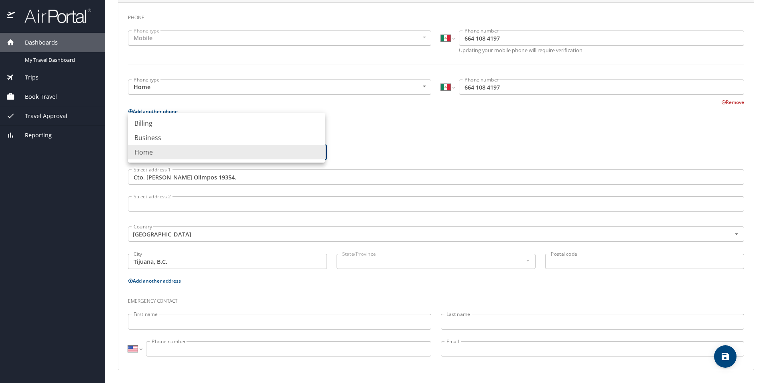
click at [370, 153] on div at bounding box center [383, 191] width 767 height 383
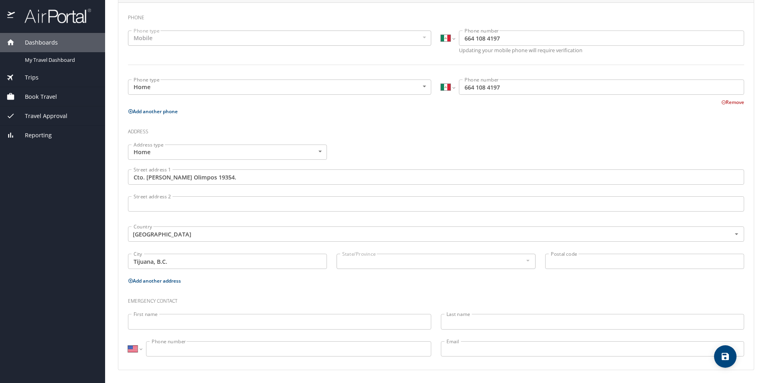
click at [589, 263] on input "Postal code" at bounding box center [644, 261] width 199 height 15
click at [318, 152] on body "Dashboards My Travel Dashboard Trips Current / Future Trips Past Trips Trips Mi…" at bounding box center [383, 191] width 767 height 383
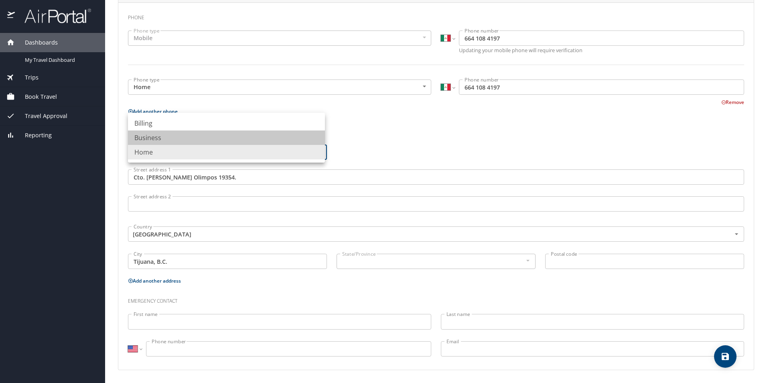
click at [145, 135] on li "Business" at bounding box center [226, 137] width 197 height 14
type input "Business"
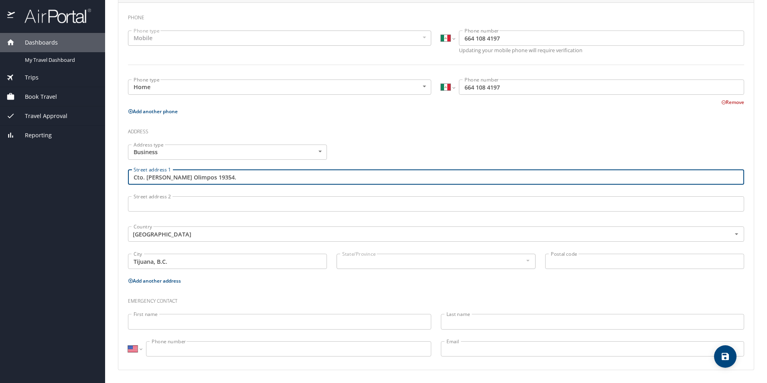
drag, startPoint x: 218, startPoint y: 177, endPoint x: 129, endPoint y: 176, distance: 89.1
click at [129, 176] on input "Cto. [PERSON_NAME] Olimpos 19354." at bounding box center [436, 176] width 617 height 15
type input "Calle [PERSON_NAME] #2000"
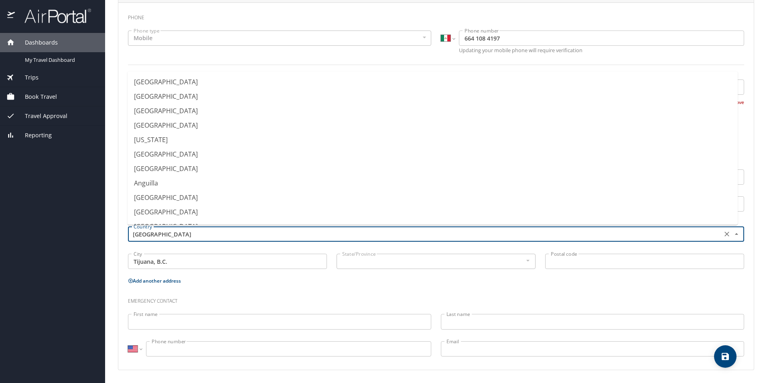
drag, startPoint x: 188, startPoint y: 233, endPoint x: 208, endPoint y: 237, distance: 20.1
click at [187, 233] on input "[GEOGRAPHIC_DATA]" at bounding box center [424, 234] width 588 height 10
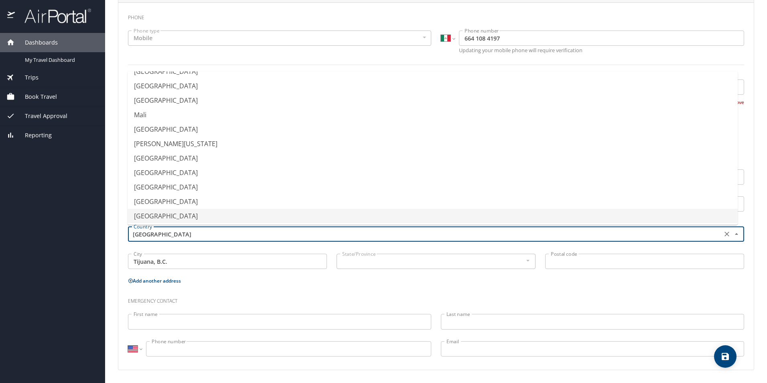
click at [561, 266] on input "Postal code" at bounding box center [644, 261] width 199 height 15
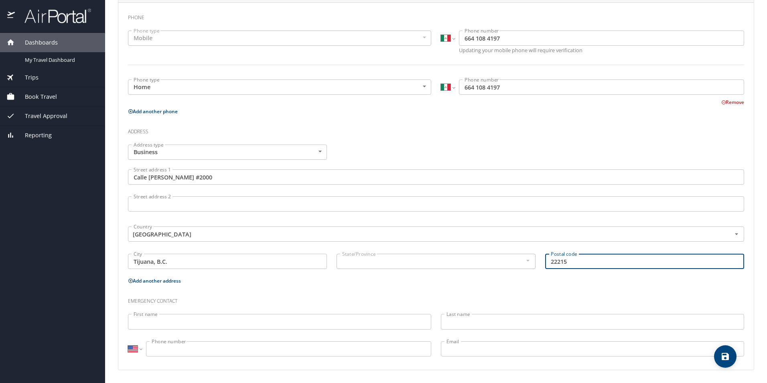
type input "22215"
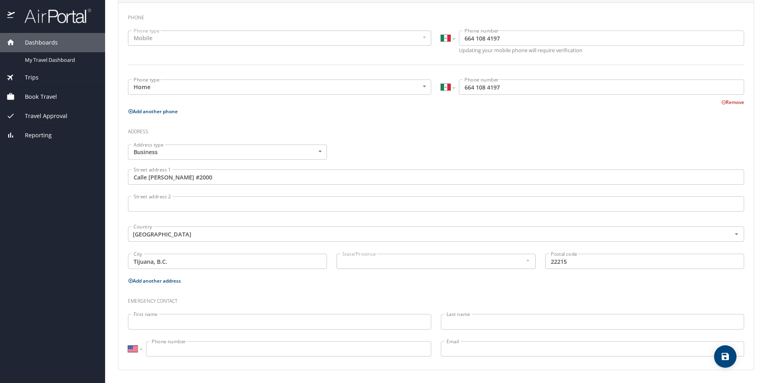
click at [215, 263] on input "Tijuana, B.C." at bounding box center [227, 261] width 199 height 15
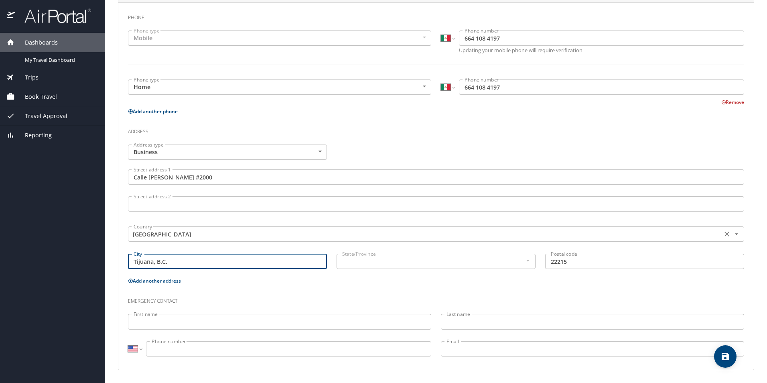
click at [186, 233] on input "[GEOGRAPHIC_DATA]" at bounding box center [424, 234] width 588 height 10
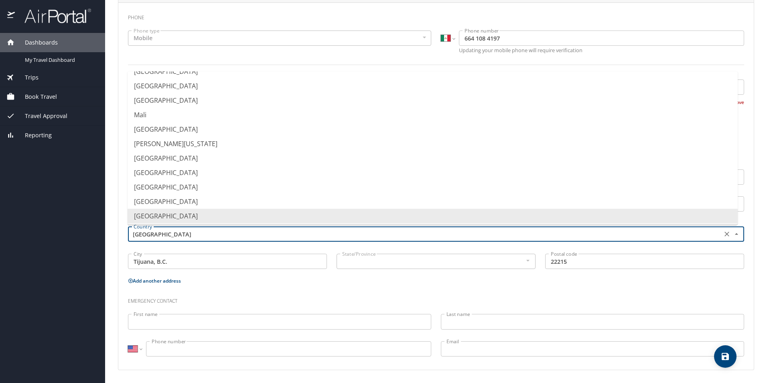
type input "Micronesia ([GEOGRAPHIC_DATA])"
click at [315, 293] on div "Phone Phone type Mobile Mobile Phone type International [GEOGRAPHIC_DATA] [GEOG…" at bounding box center [436, 186] width 617 height 354
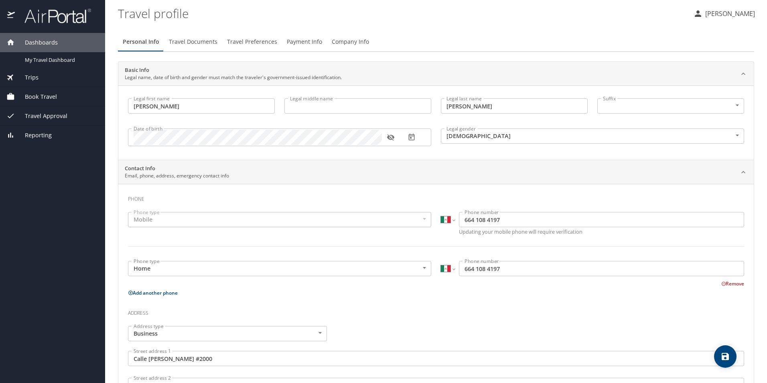
scroll to position [181, 0]
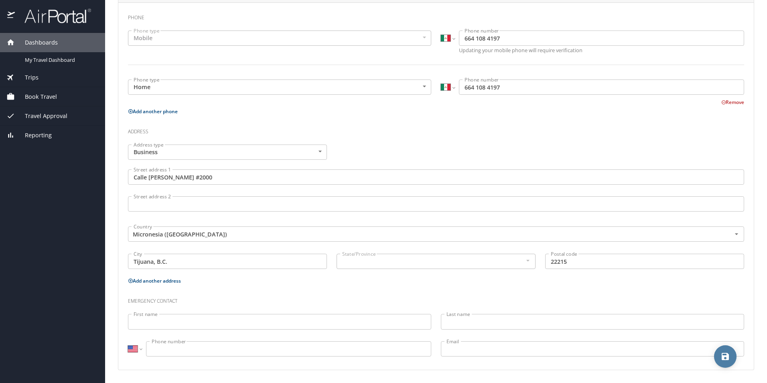
click at [725, 358] on icon "save" at bounding box center [726, 357] width 10 height 10
select select "MX"
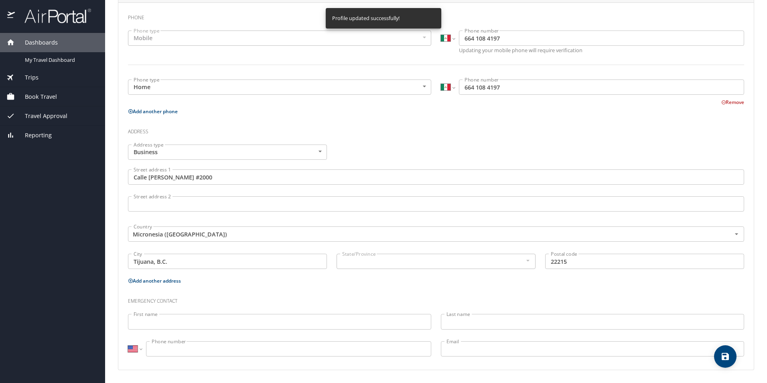
select select "MX"
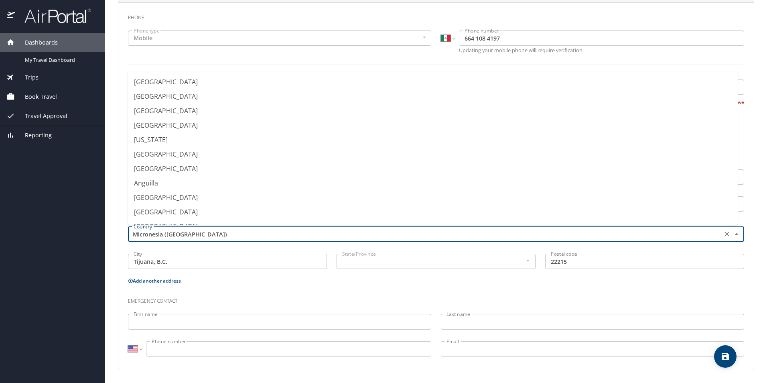
click at [273, 236] on input "Micronesia ([GEOGRAPHIC_DATA])" at bounding box center [424, 234] width 588 height 10
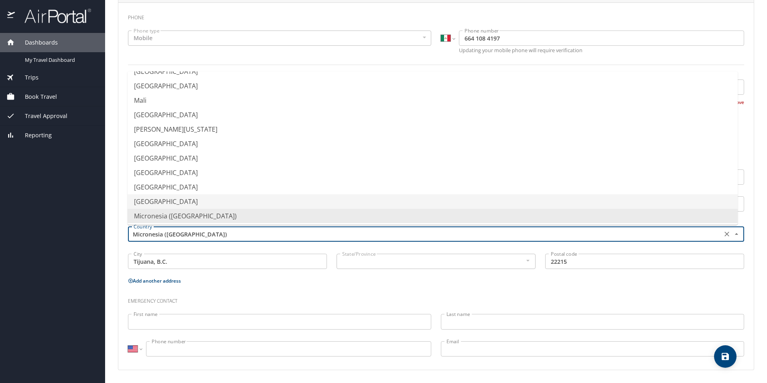
click at [152, 203] on li "[GEOGRAPHIC_DATA]" at bounding box center [433, 201] width 611 height 14
type input "[GEOGRAPHIC_DATA]"
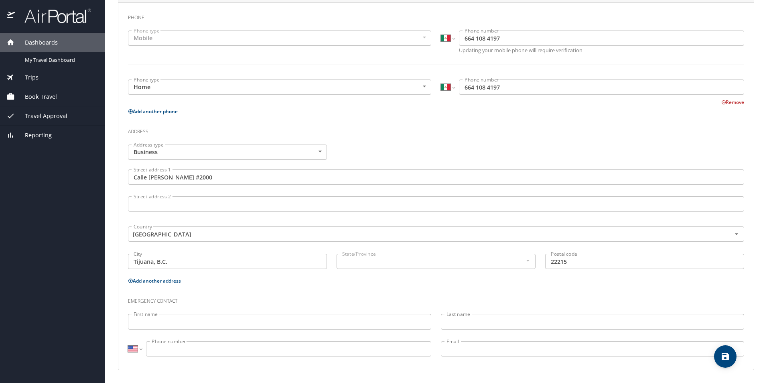
click at [737, 290] on div "Emergency contact" at bounding box center [436, 298] width 626 height 22
click at [728, 358] on icon "save" at bounding box center [725, 356] width 7 height 7
select select "MX"
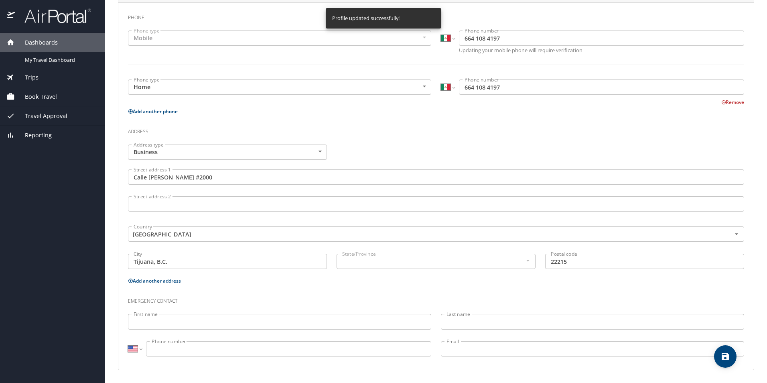
select select "MX"
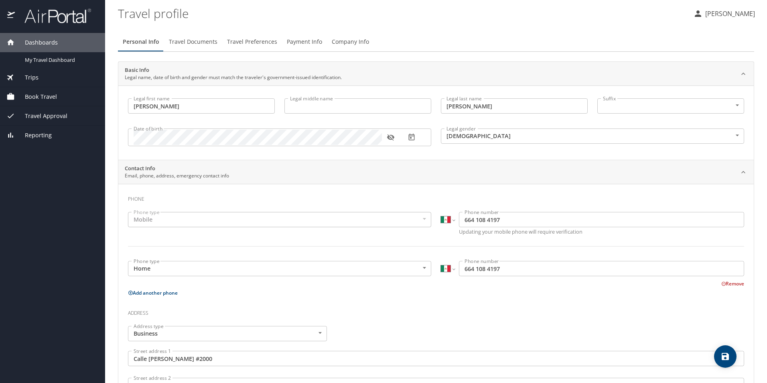
click at [187, 45] on span "Travel Documents" at bounding box center [193, 42] width 49 height 10
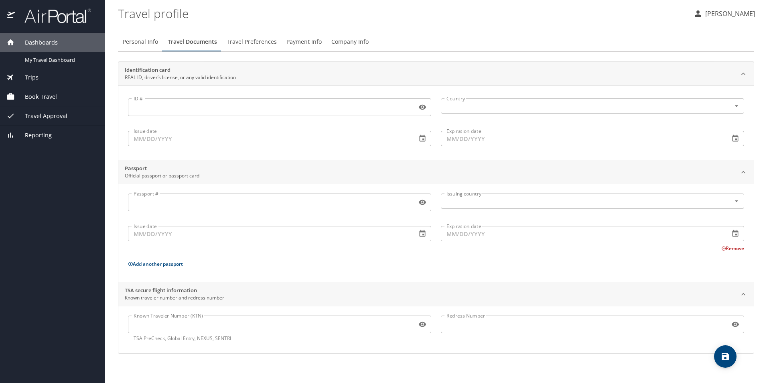
click at [261, 41] on span "Travel Preferences" at bounding box center [252, 42] width 50 height 10
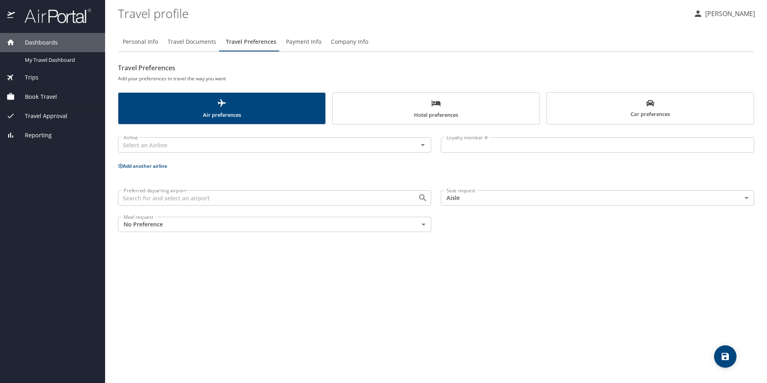
click at [310, 39] on span "Payment Info" at bounding box center [303, 42] width 35 height 10
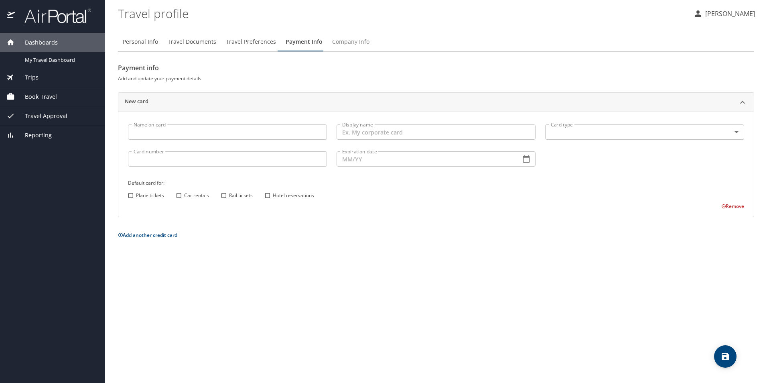
click at [353, 45] on span "Company Info" at bounding box center [350, 42] width 37 height 10
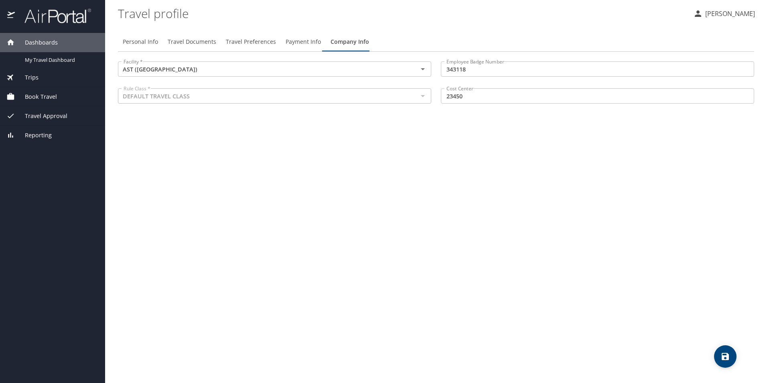
click at [425, 97] on div at bounding box center [422, 95] width 10 height 11
click at [423, 96] on div at bounding box center [422, 95] width 10 height 11
